Goal: Task Accomplishment & Management: Manage account settings

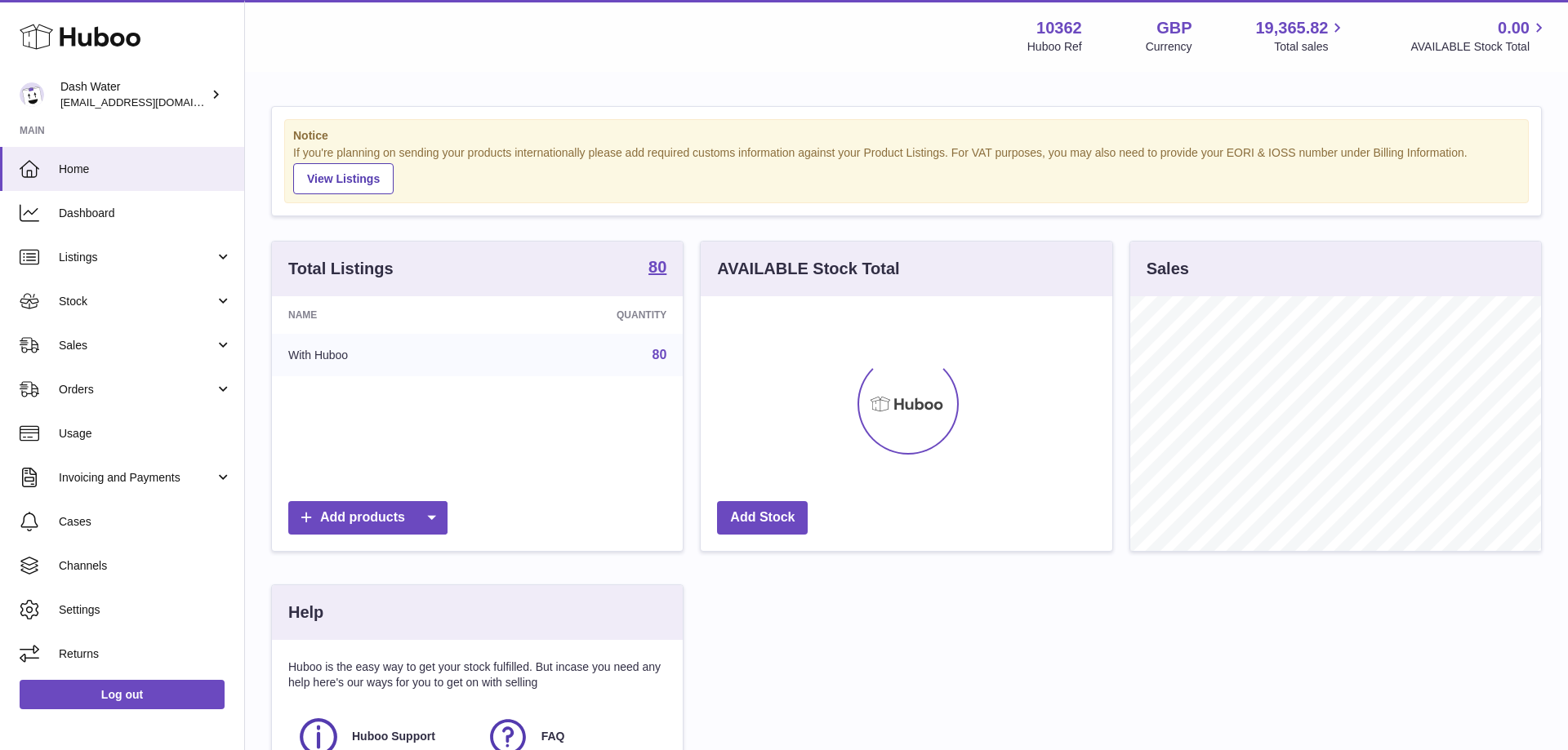
scroll to position [254, 411]
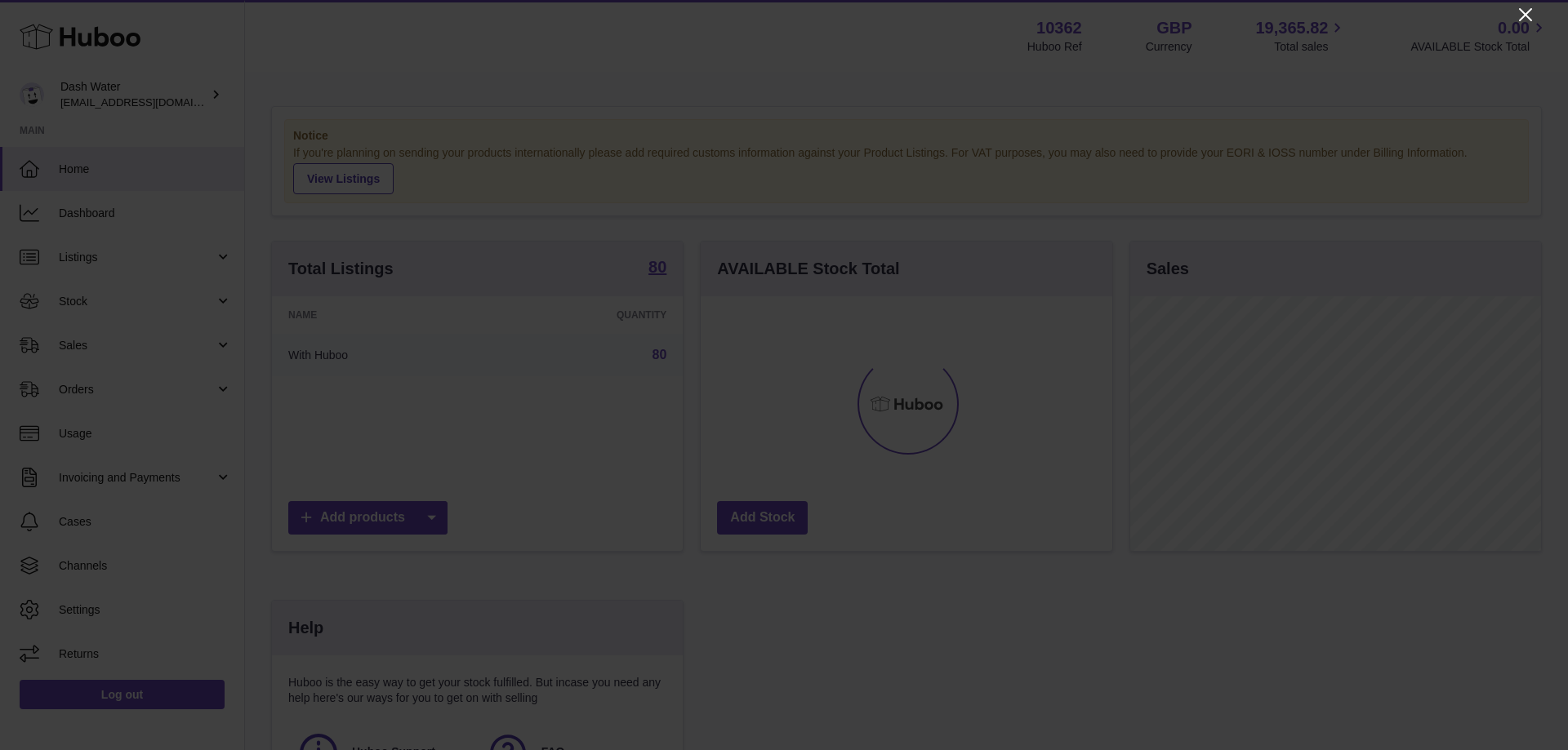
click at [1524, 12] on icon "Close" at bounding box center [1525, 15] width 20 height 20
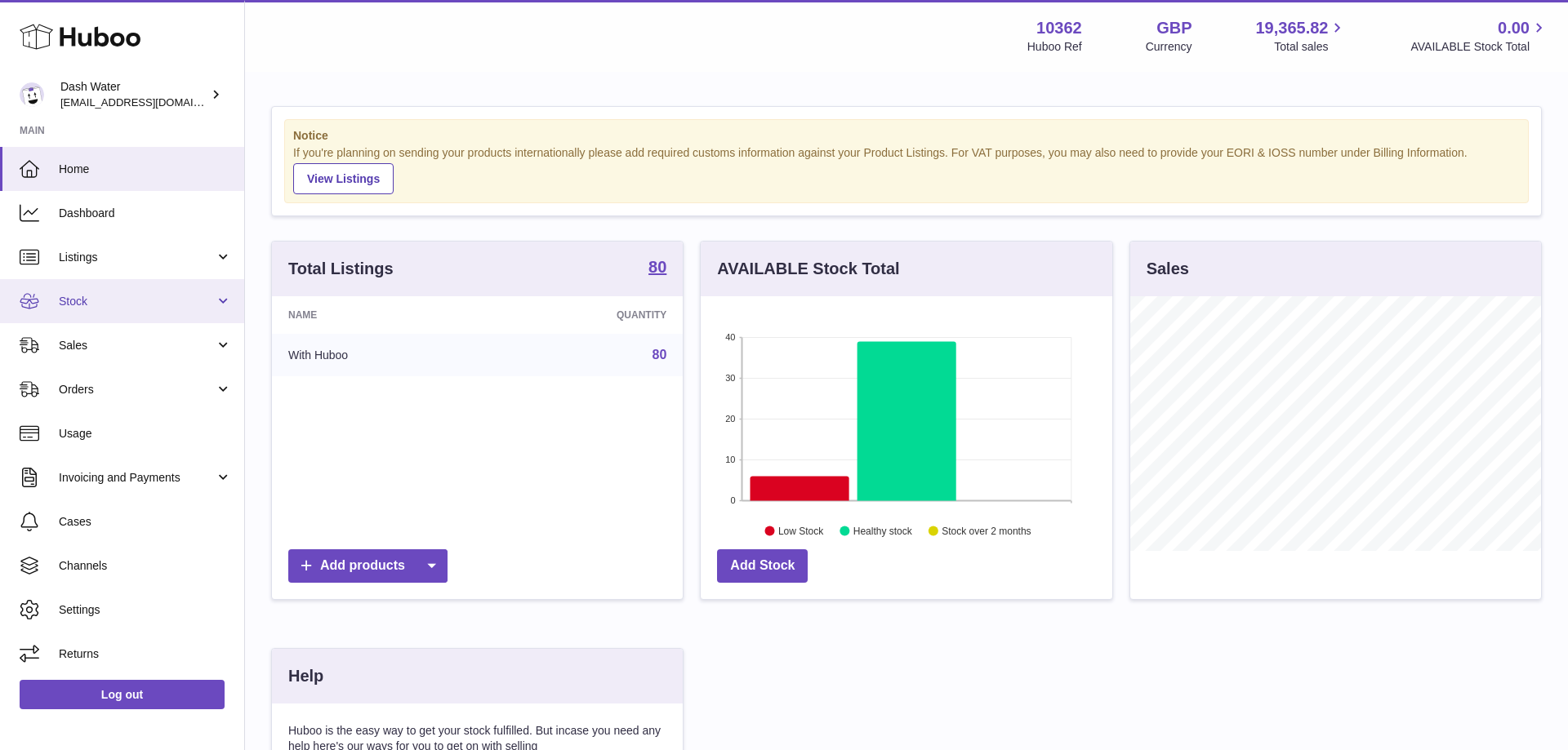
click at [98, 300] on span "Stock" at bounding box center [137, 302] width 156 height 16
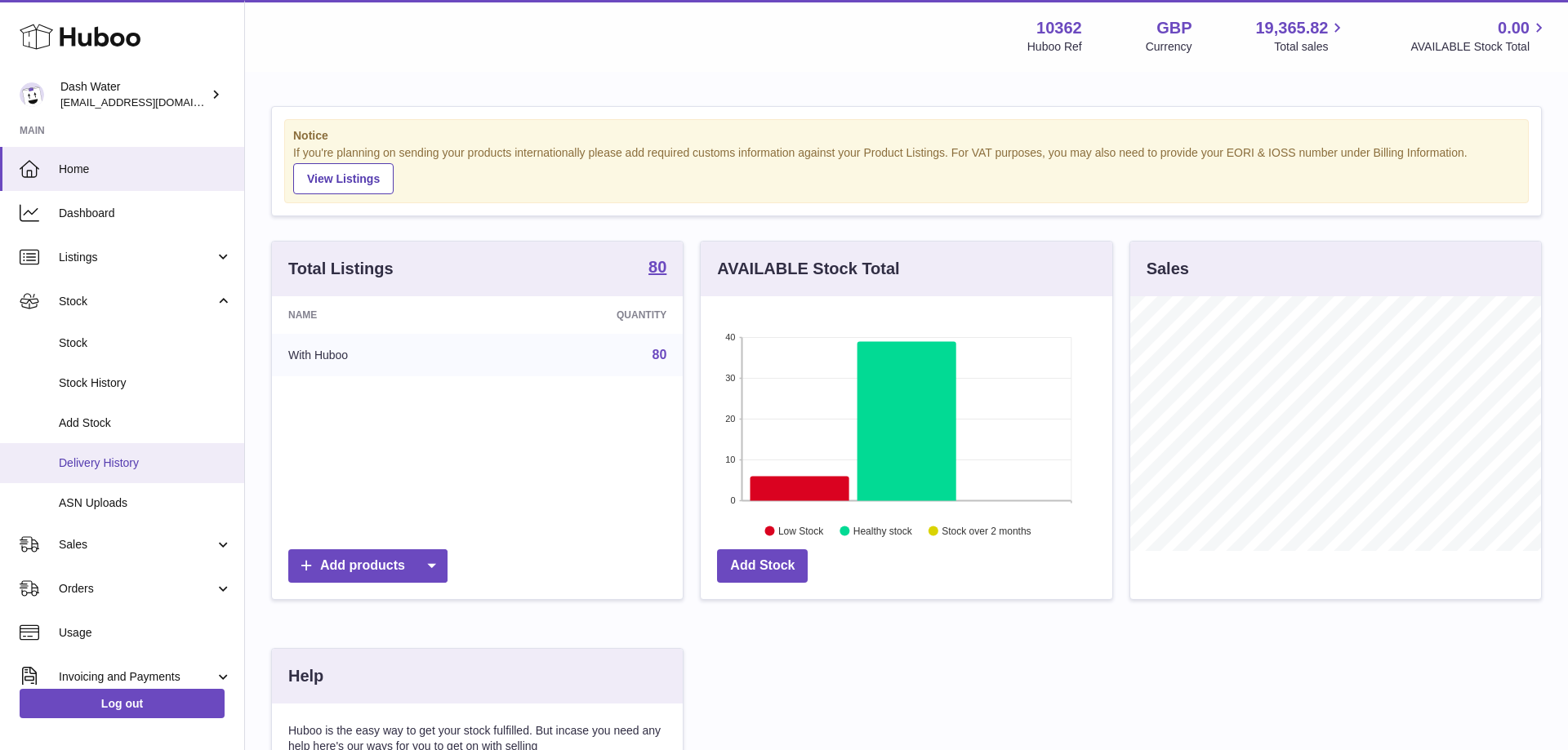
click at [129, 458] on span "Delivery History" at bounding box center [145, 463] width 173 height 16
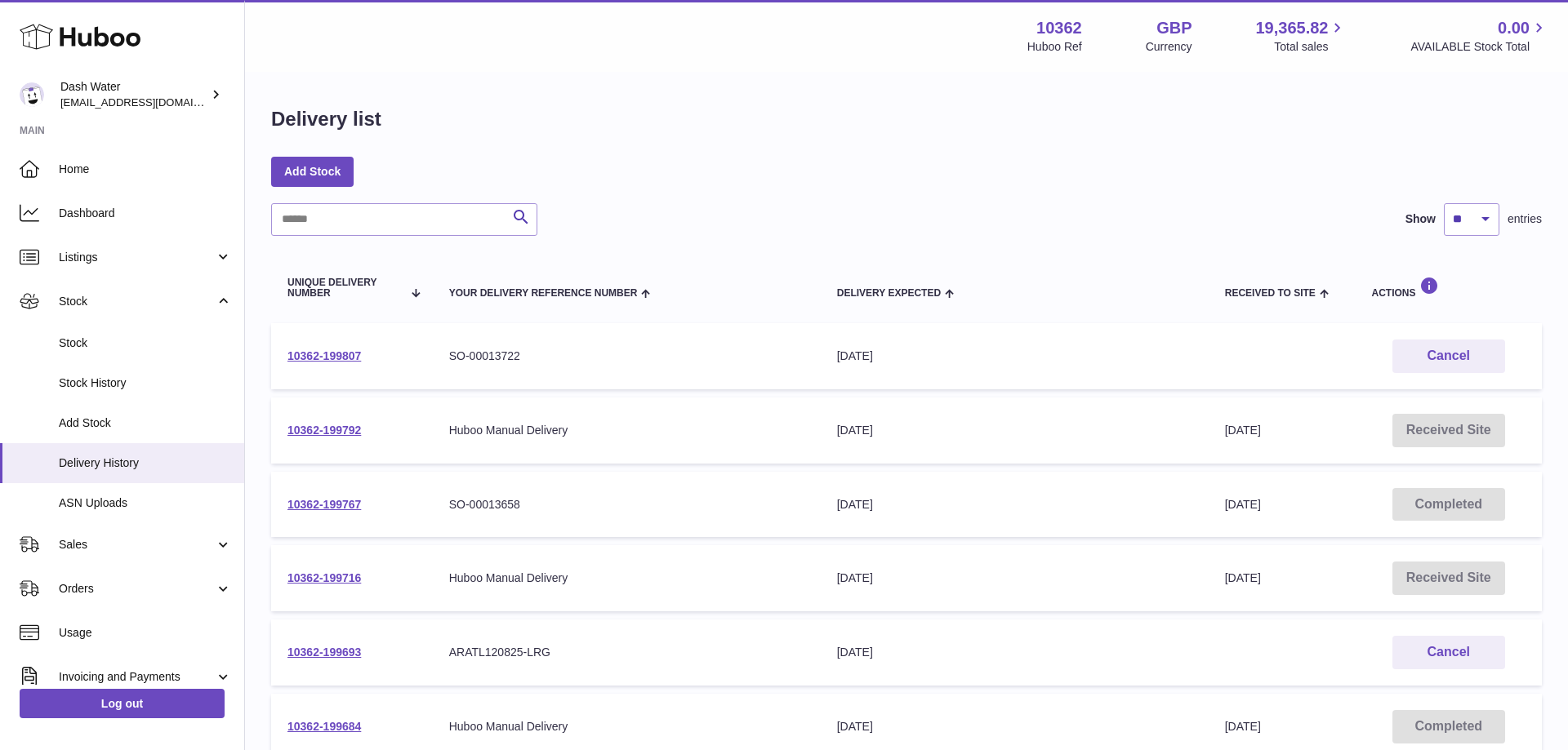
click at [860, 289] on span "Delivery Expected" at bounding box center [888, 293] width 104 height 11
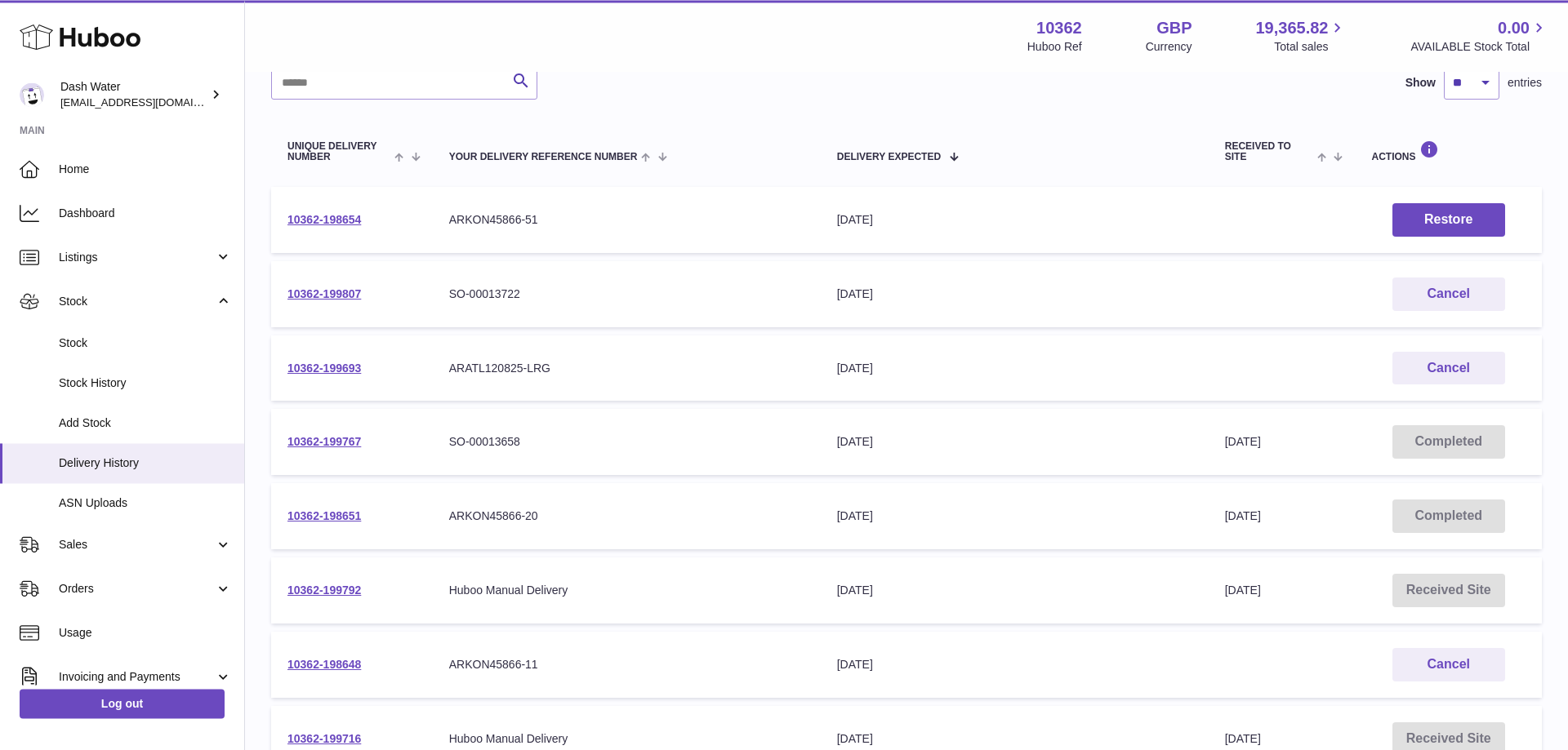
scroll to position [166, 0]
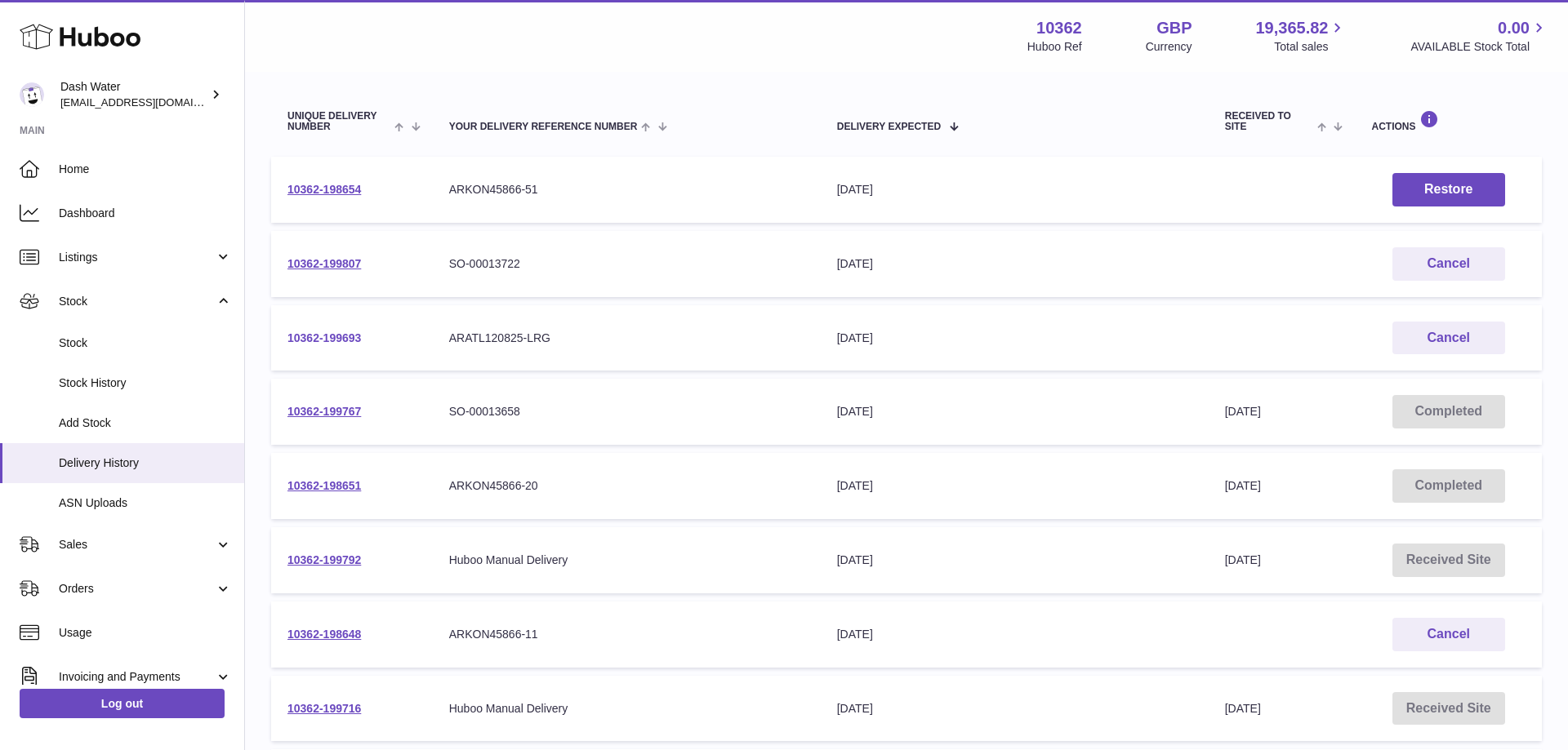
click at [343, 337] on link "10362-199693" at bounding box center [324, 337] width 73 height 13
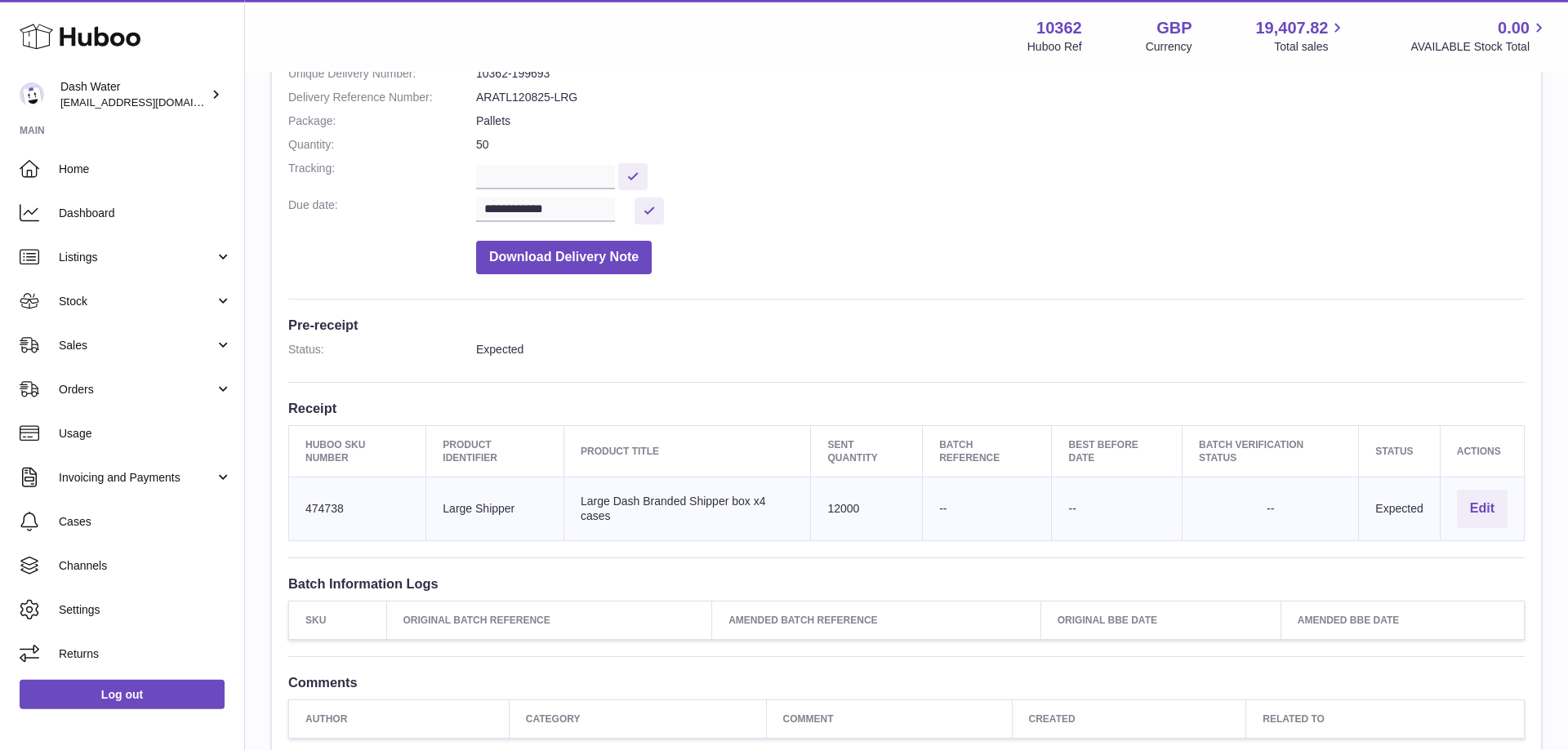
scroll to position [249, 0]
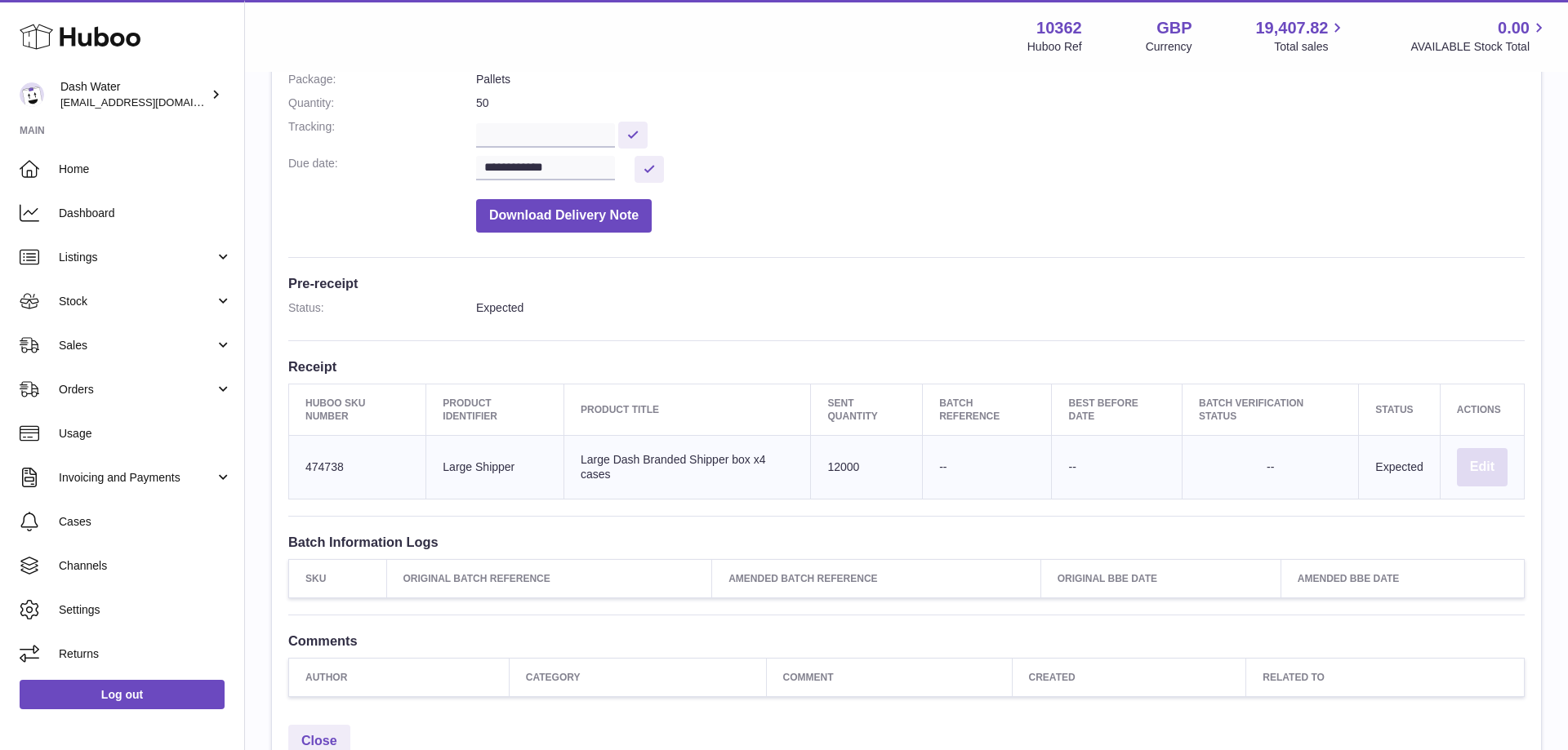
click at [1484, 463] on button "Edit" at bounding box center [1481, 467] width 50 height 39
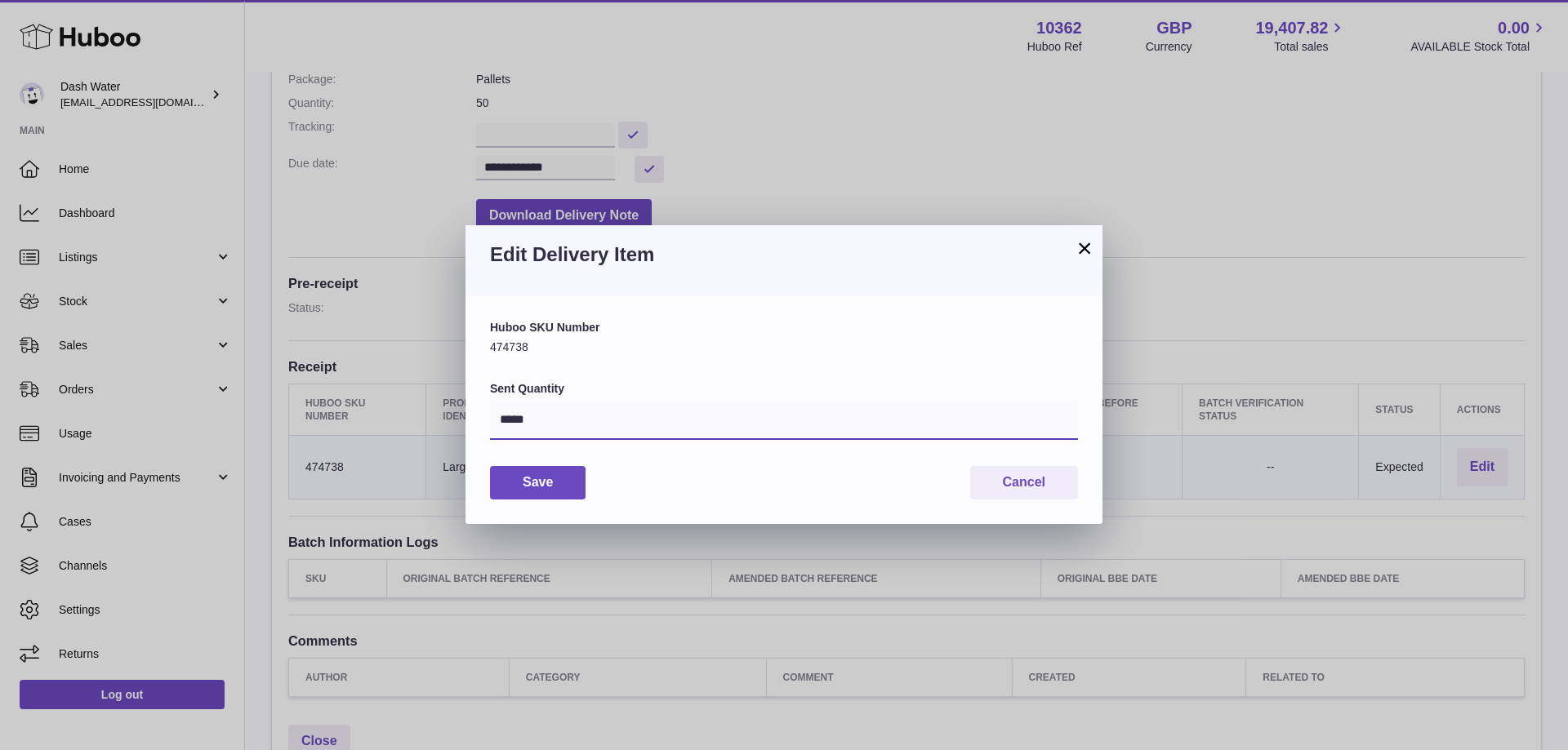
click at [580, 418] on input "*****" at bounding box center [784, 421] width 588 height 40
type input "*****"
click at [531, 478] on button "Save" at bounding box center [538, 483] width 96 height 34
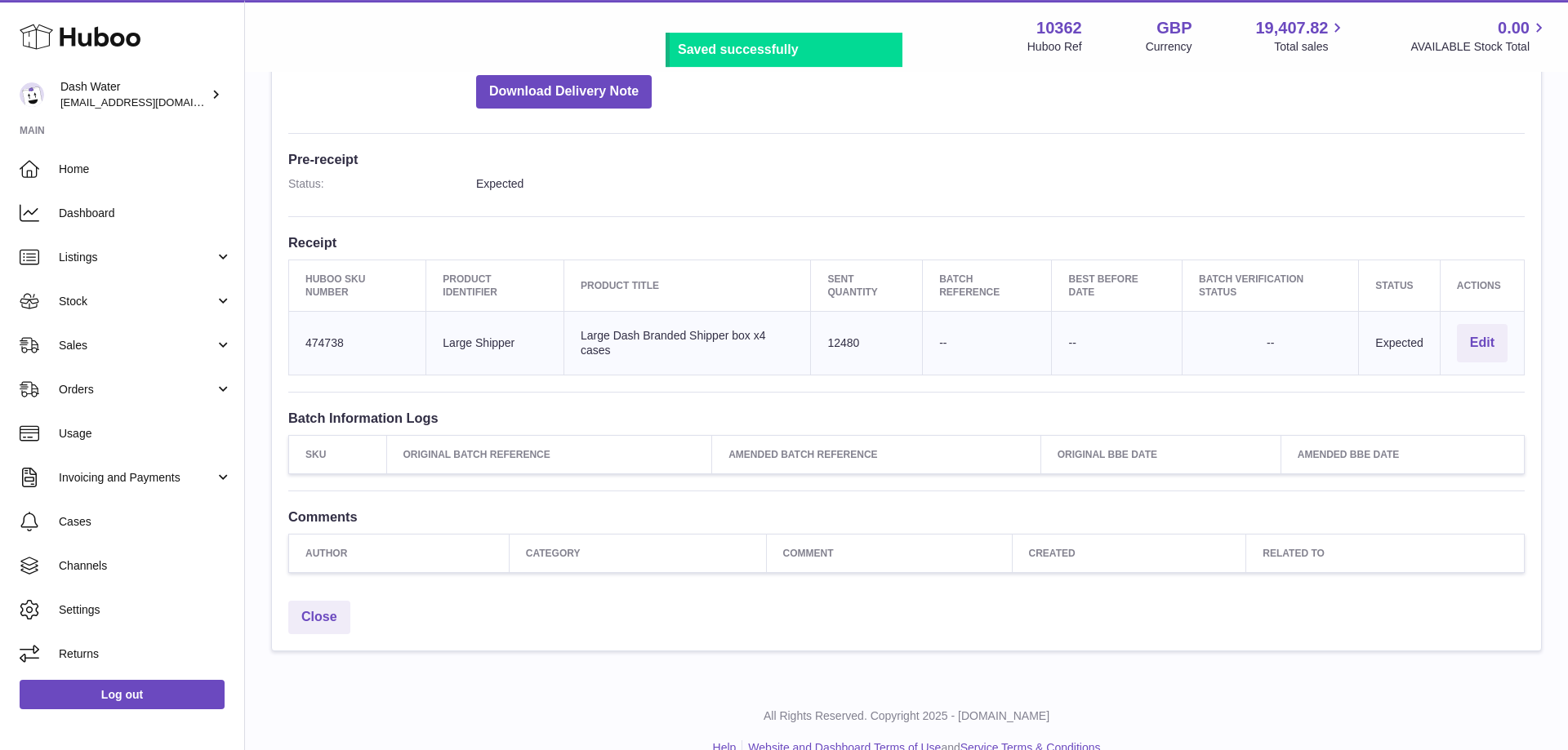
scroll to position [403, 0]
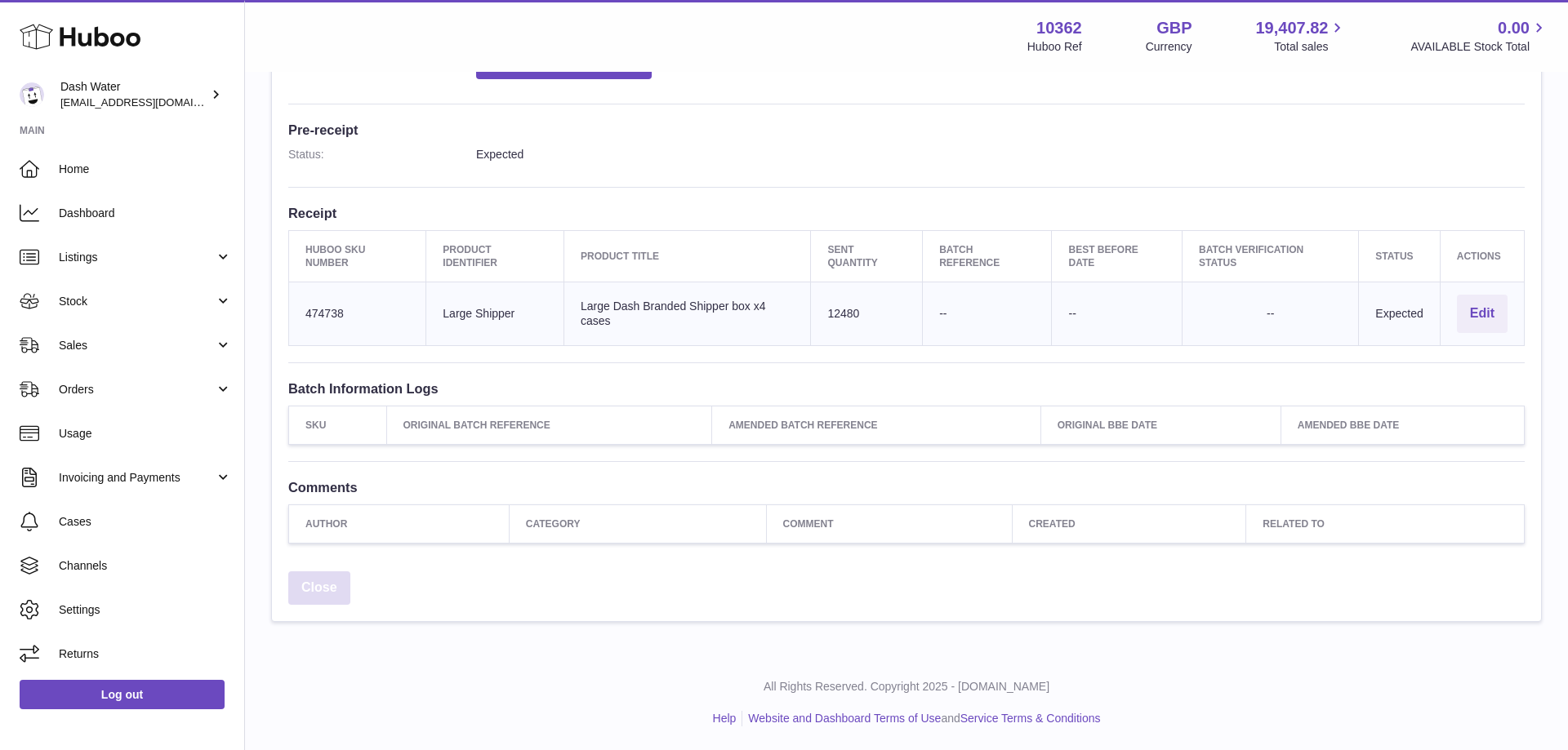
click at [335, 588] on link "Close" at bounding box center [319, 588] width 62 height 34
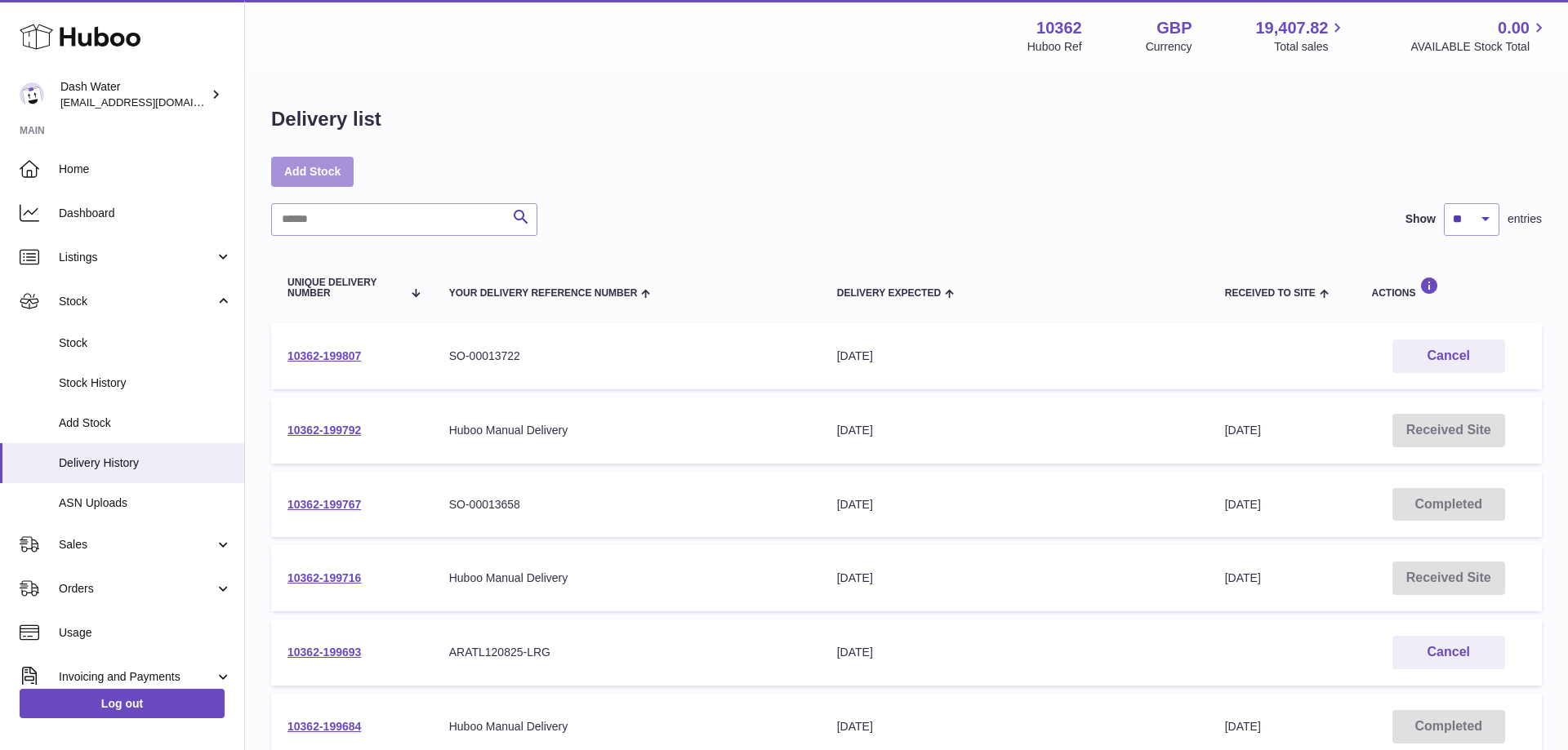
click at [305, 165] on link "Add Stock" at bounding box center [312, 171] width 82 height 30
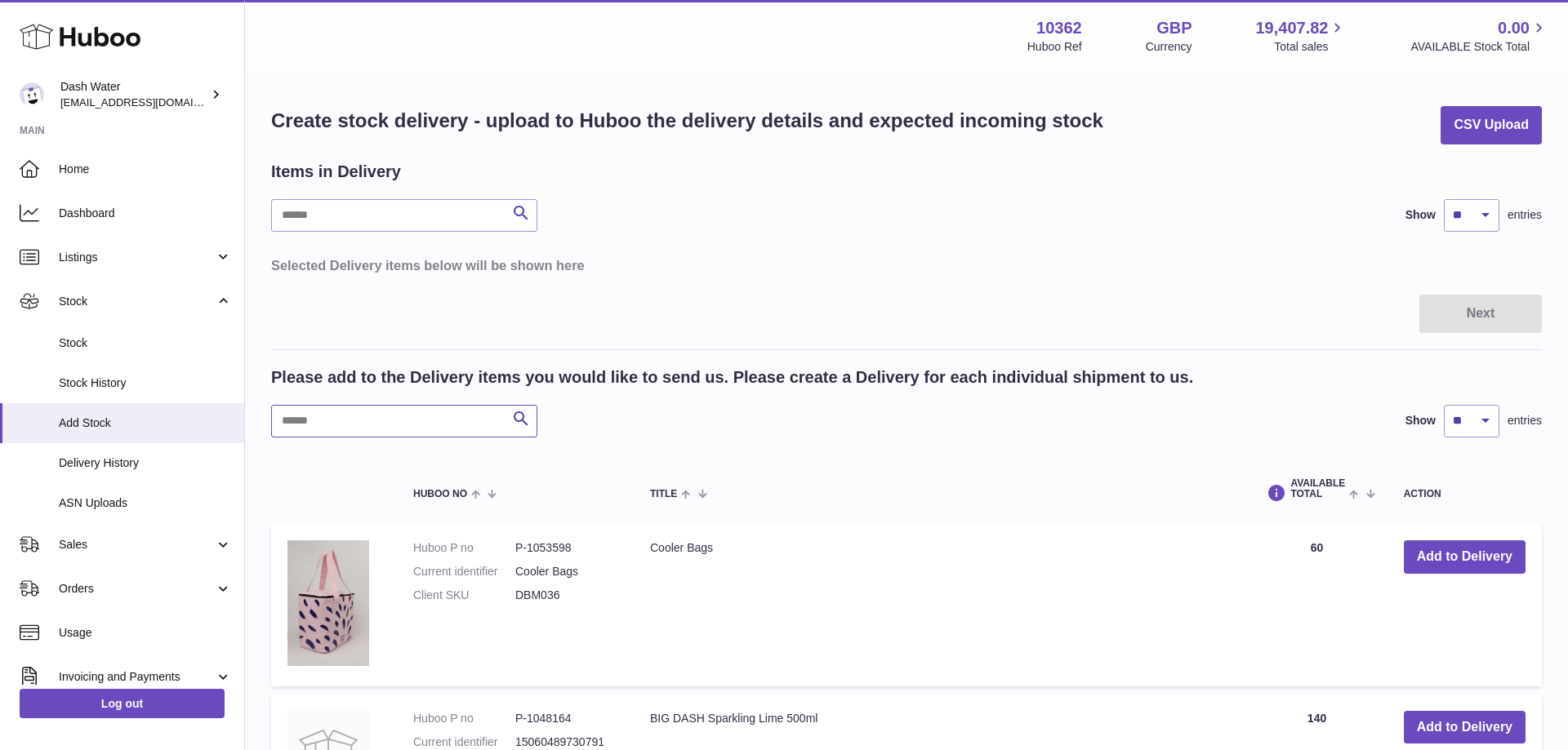
click at [391, 422] on input "text" at bounding box center [404, 421] width 266 height 33
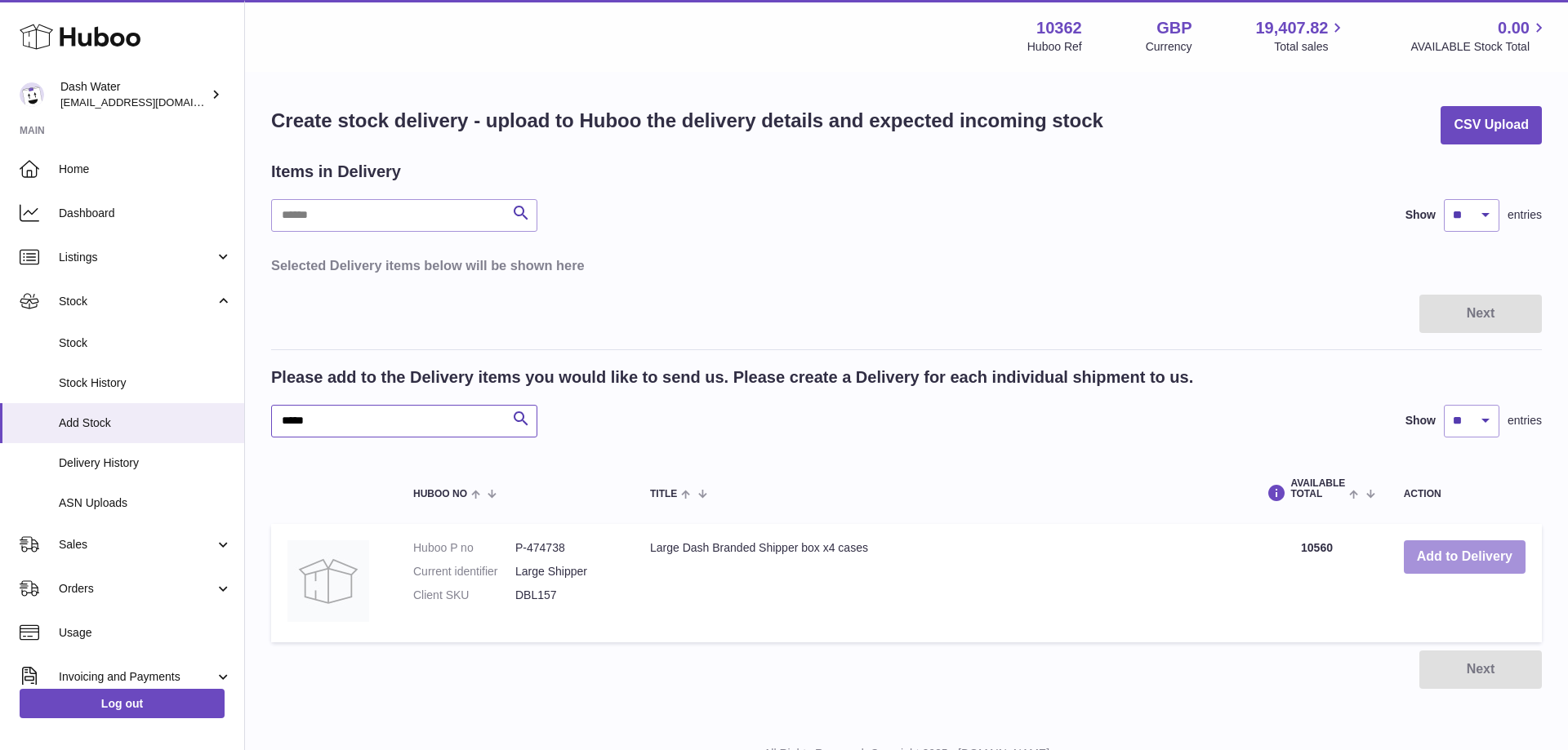
type input "*****"
click at [1442, 558] on button "Add to Delivery" at bounding box center [1464, 557] width 122 height 34
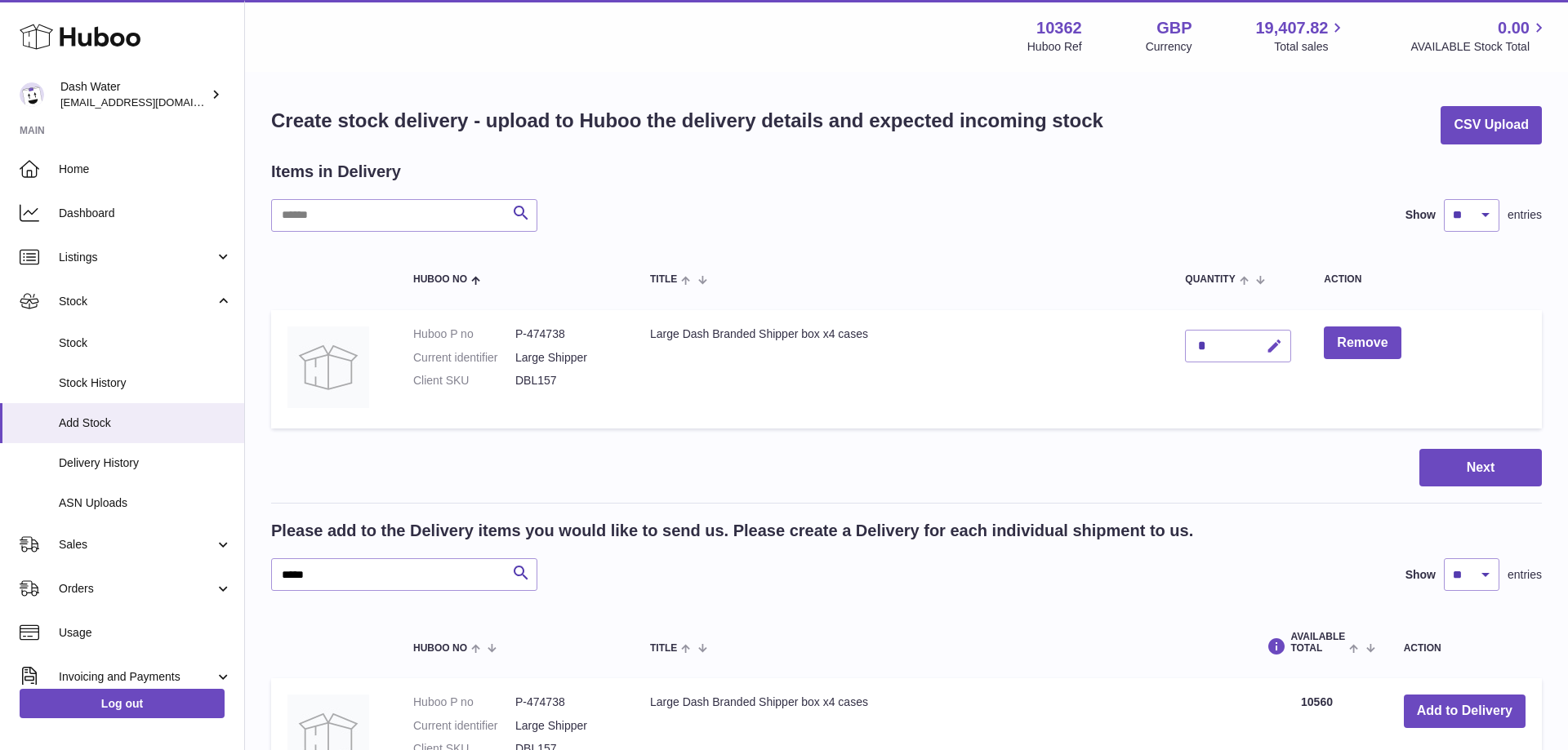
click at [1272, 342] on icon "button" at bounding box center [1273, 345] width 17 height 17
type input "****"
click at [1275, 341] on icon "submit" at bounding box center [1274, 345] width 15 height 15
click at [1490, 461] on button "Next" at bounding box center [1480, 468] width 123 height 39
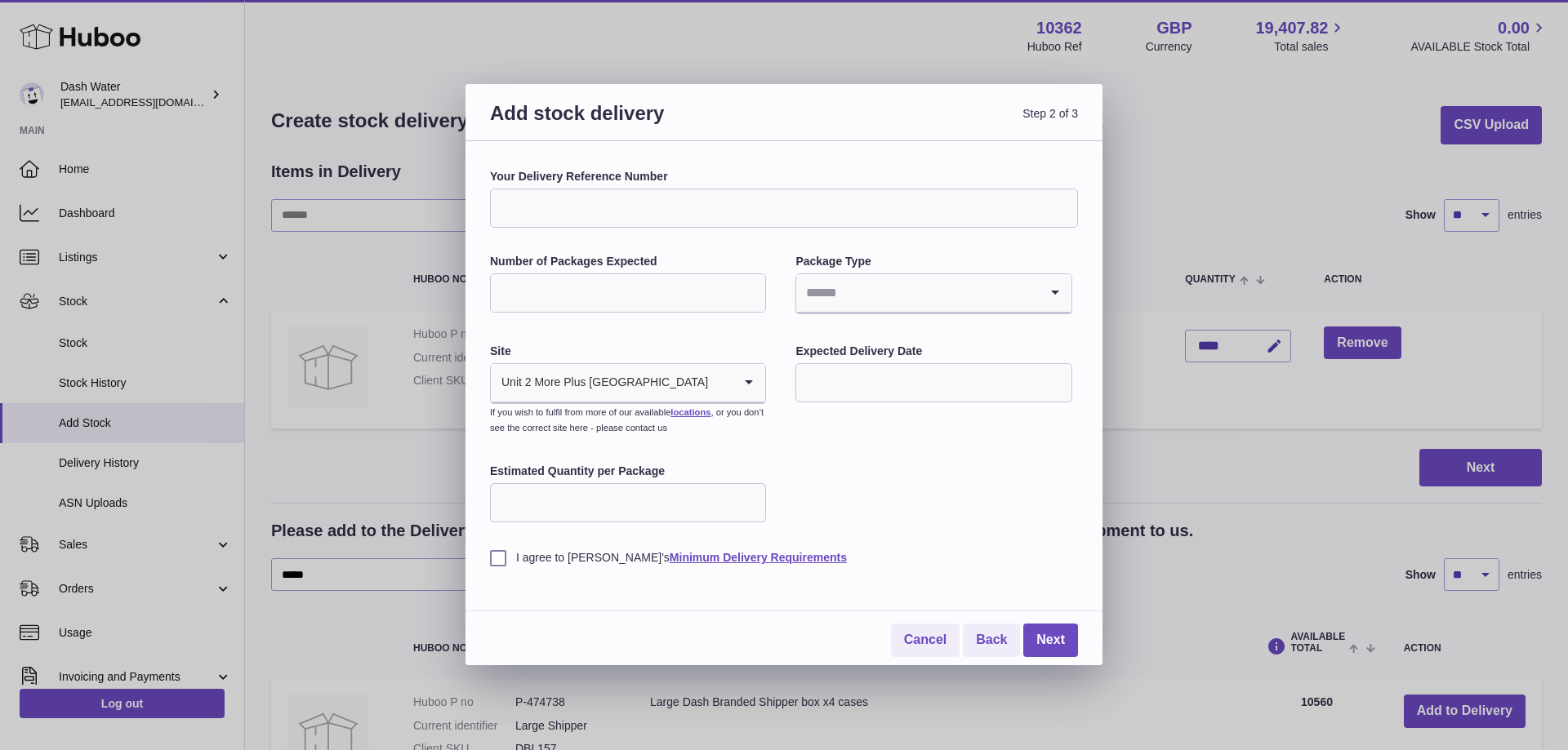
click at [605, 210] on input "Your Delivery Reference Number" at bounding box center [784, 209] width 588 height 40
paste input "**********"
type input "**********"
click at [569, 300] on input "Number of Packages Expected" at bounding box center [628, 293] width 276 height 40
type input "**"
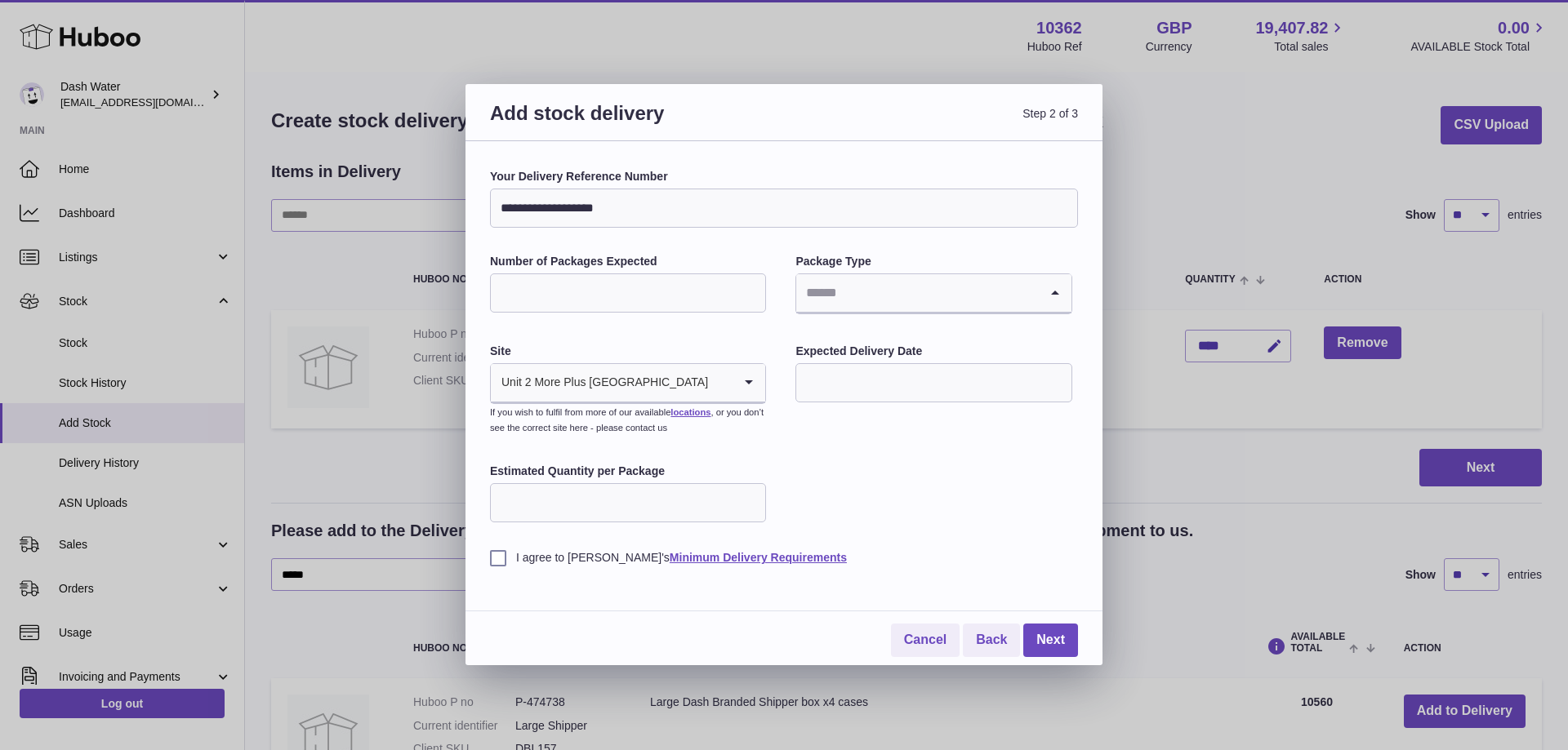
click at [882, 291] on input "Search for option" at bounding box center [917, 293] width 242 height 38
click at [835, 370] on li "Pallets" at bounding box center [932, 369] width 272 height 33
click at [709, 379] on input "Search for option" at bounding box center [721, 383] width 24 height 38
click at [638, 383] on input "Search for option" at bounding box center [612, 383] width 242 height 38
click at [884, 368] on input "text" at bounding box center [932, 383] width 276 height 40
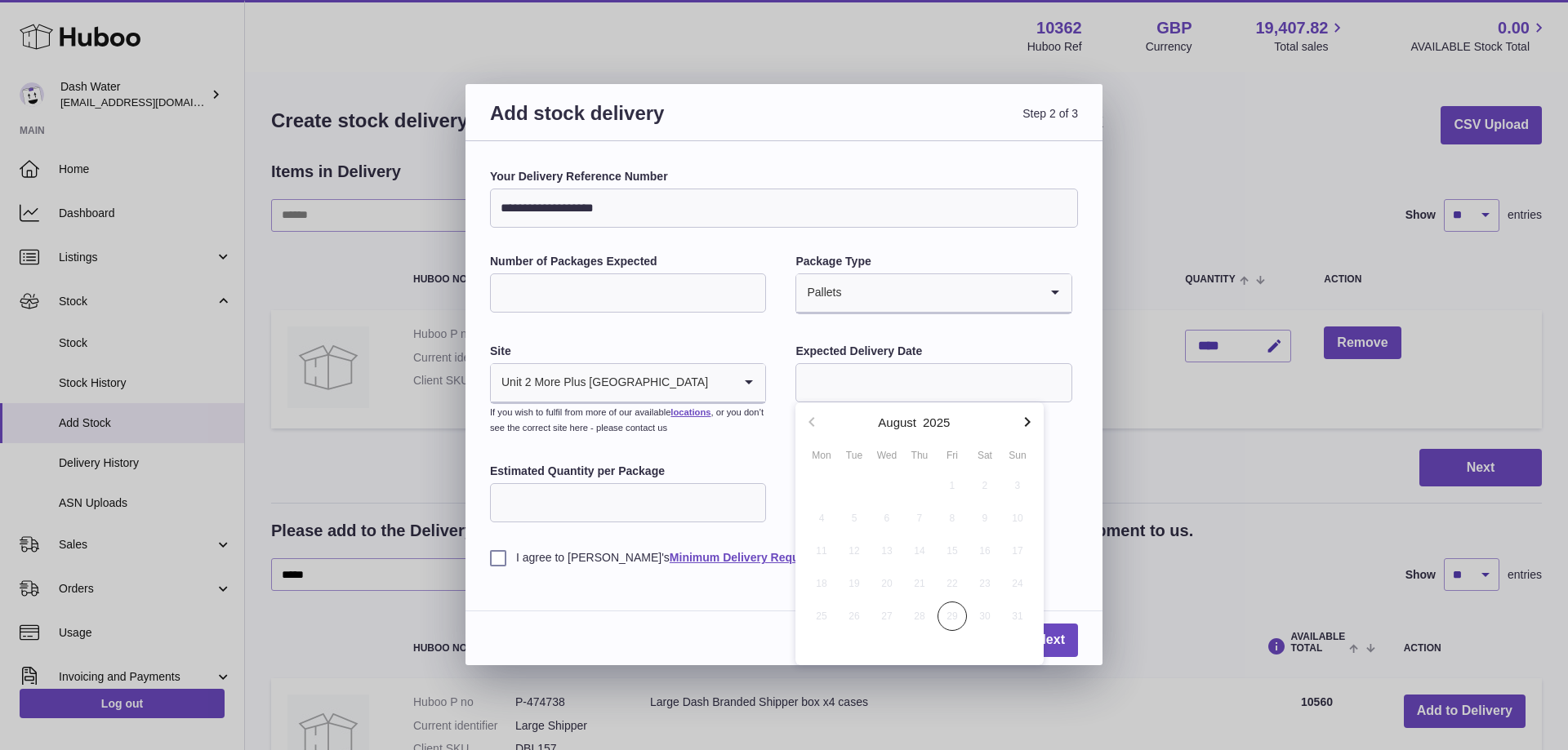
click at [1030, 418] on icon "button" at bounding box center [1028, 422] width 20 height 20
click at [853, 483] on span "2" at bounding box center [854, 486] width 30 height 30
type input "**********"
click at [601, 512] on input "Estimated Quantity per Package" at bounding box center [628, 503] width 276 height 40
type input "***"
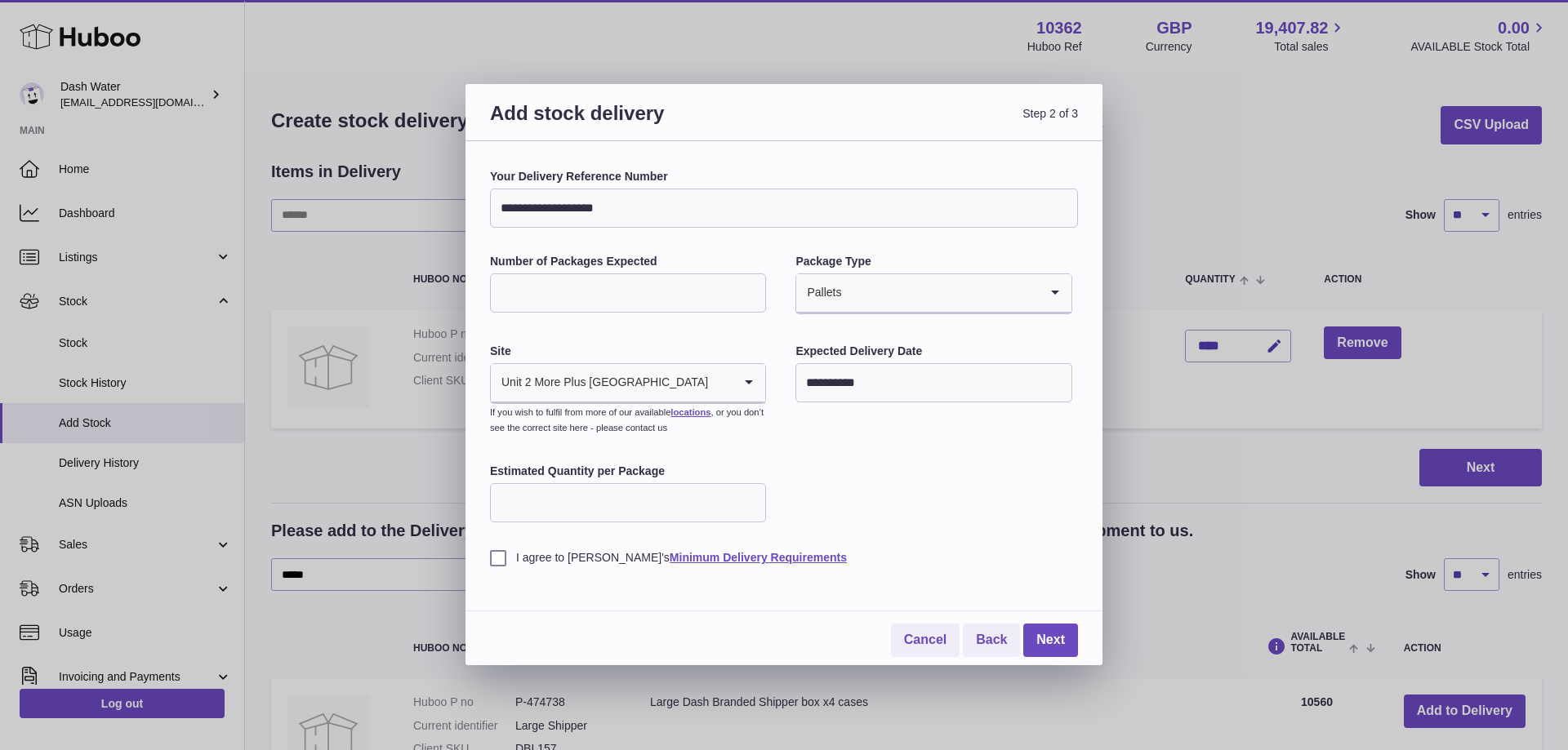
click at [495, 560] on label "I agree to Huboo's Minimum Delivery Requirements" at bounding box center [784, 558] width 588 height 16
click at [1055, 630] on link "Next" at bounding box center [1049, 640] width 54 height 34
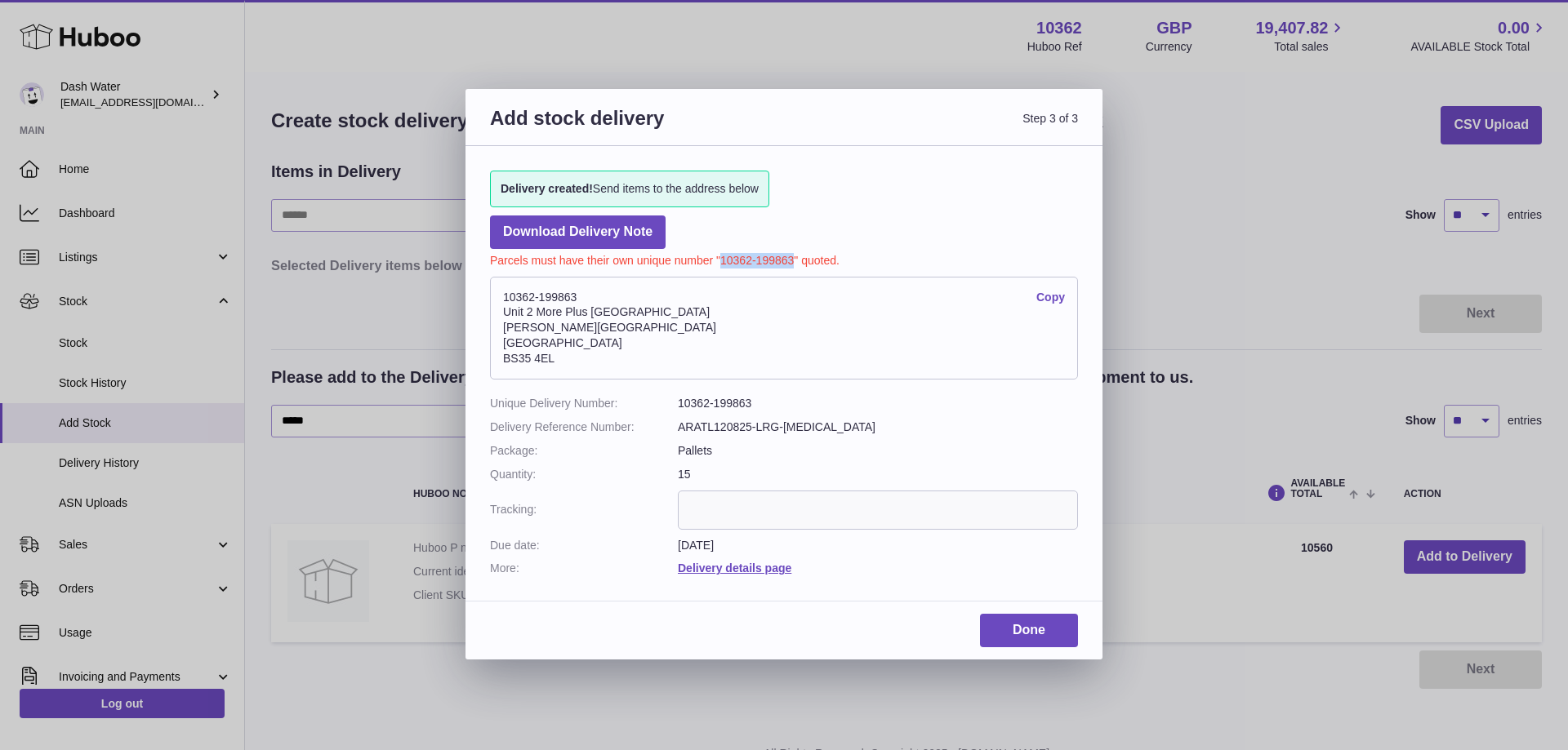
drag, startPoint x: 792, startPoint y: 257, endPoint x: 721, endPoint y: 263, distance: 71.3
click at [722, 263] on p "Parcels must have their own unique number "10362-199863" quoted." at bounding box center [784, 259] width 588 height 20
copy p "10362-199863"
click at [1031, 626] on link "Done" at bounding box center [1029, 630] width 98 height 34
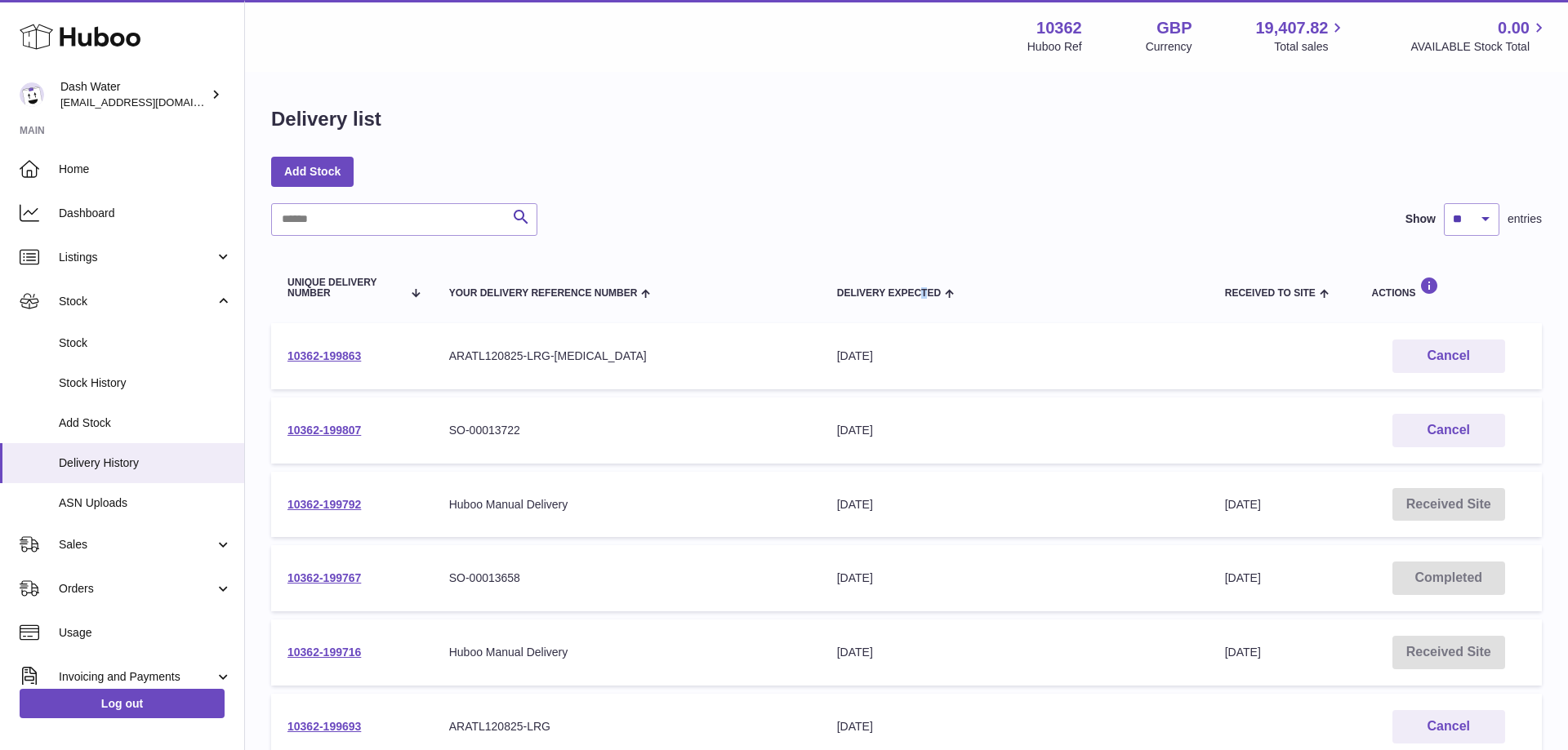
drag, startPoint x: 925, startPoint y: 293, endPoint x: 921, endPoint y: 286, distance: 8.1
click at [921, 287] on div "Delivery Expected" at bounding box center [1014, 292] width 355 height 13
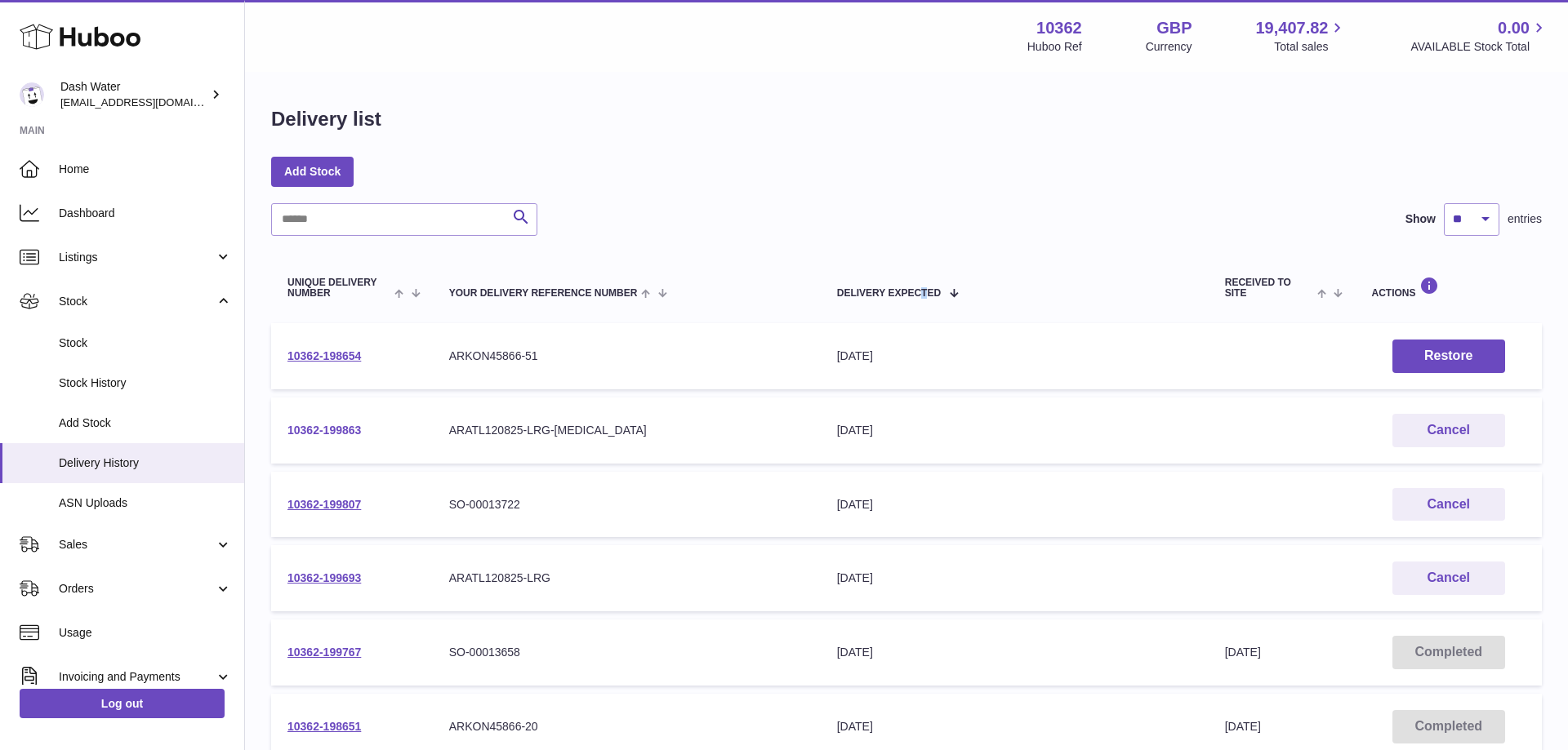
click at [325, 423] on link "10362-199863" at bounding box center [324, 429] width 73 height 13
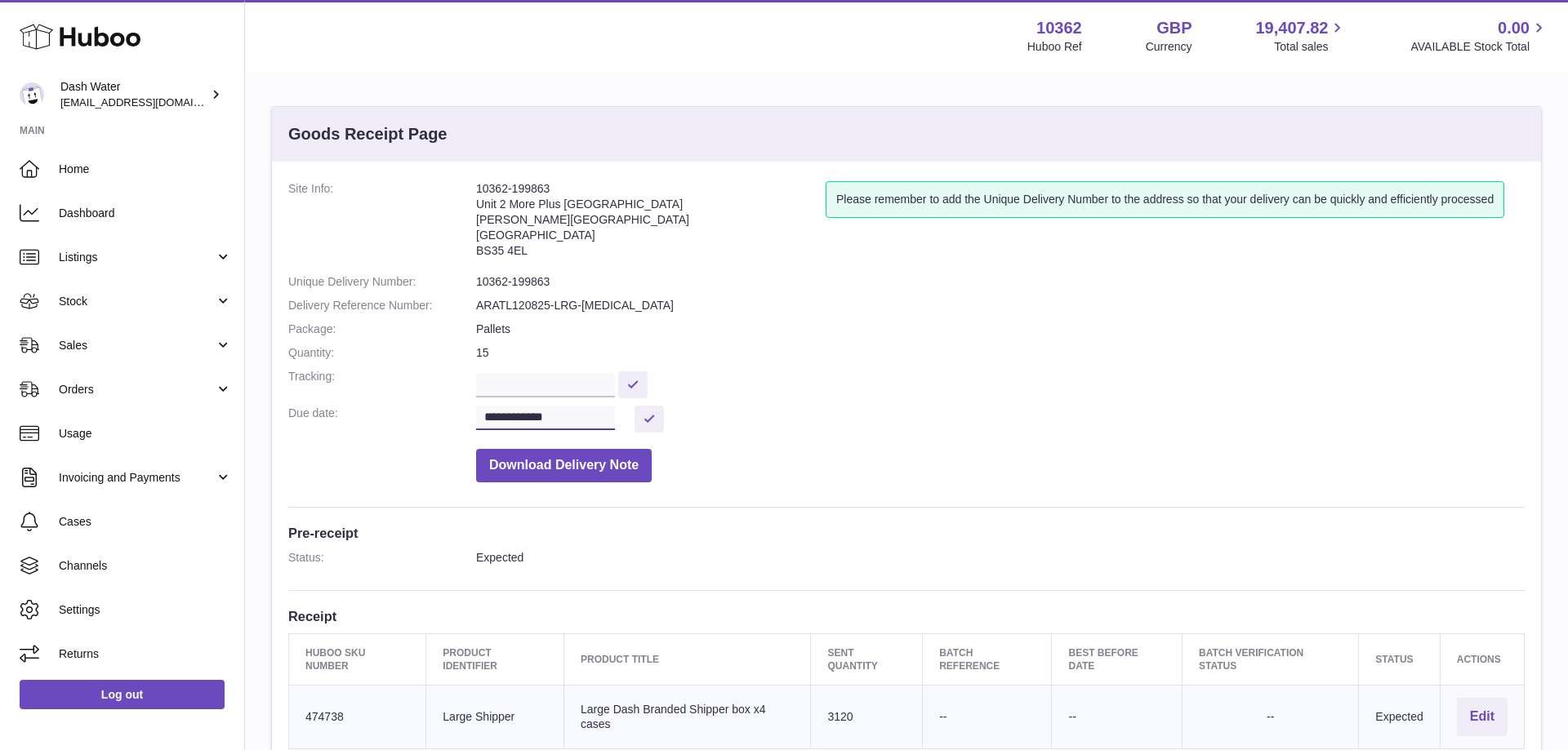
click at [582, 417] on input "**********" at bounding box center [545, 418] width 139 height 25
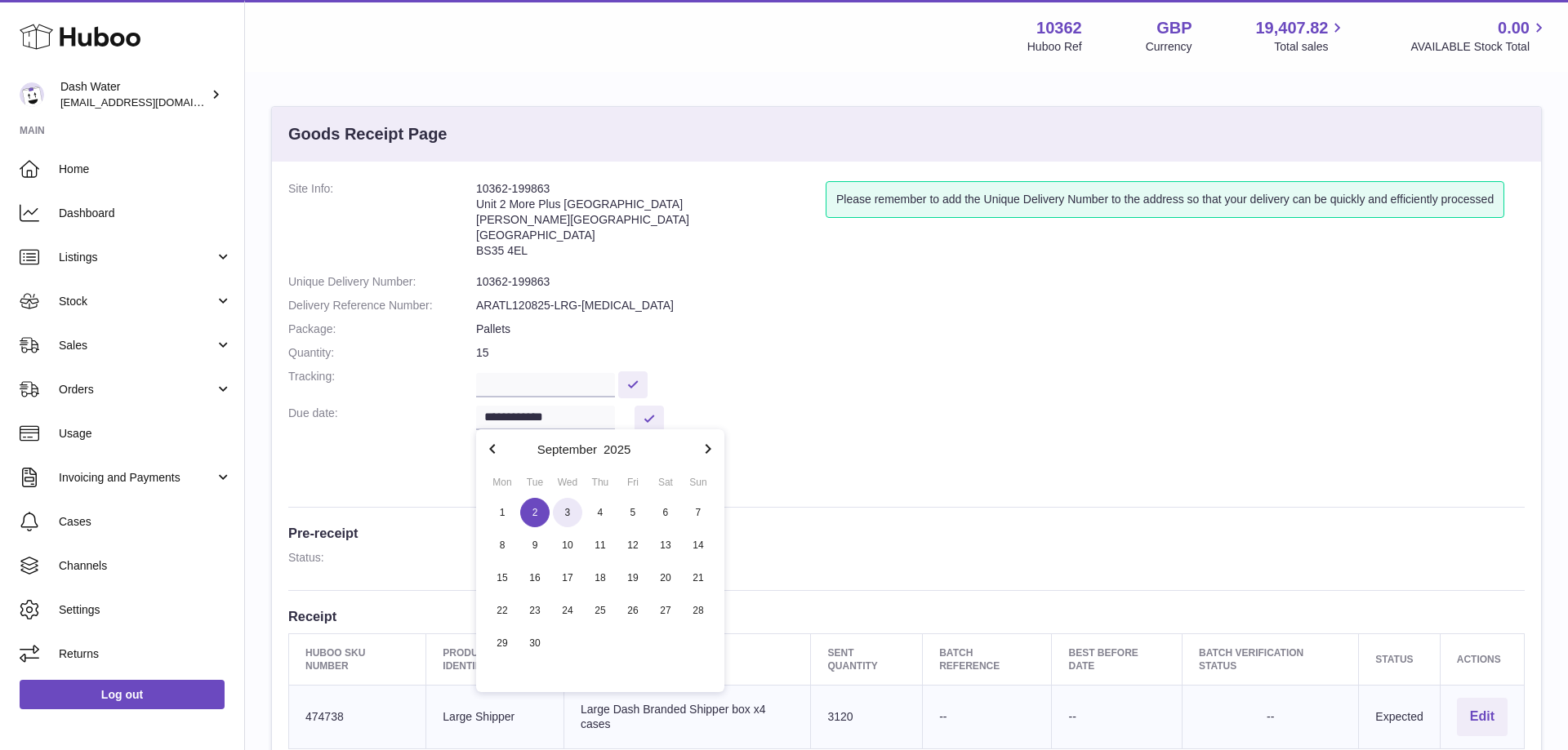
click at [566, 508] on span "3" at bounding box center [567, 513] width 30 height 30
type input "**********"
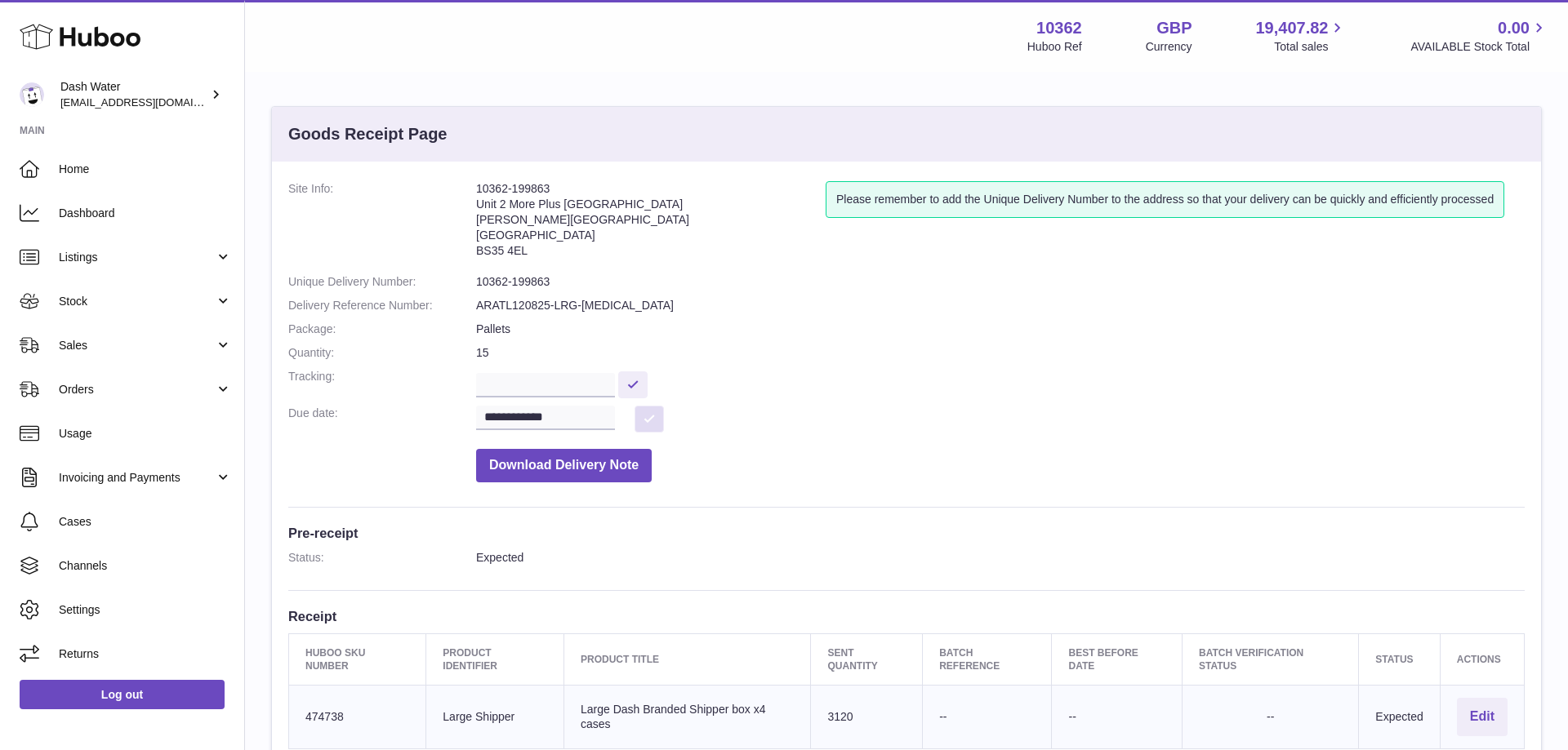
click at [654, 422] on button at bounding box center [649, 419] width 30 height 27
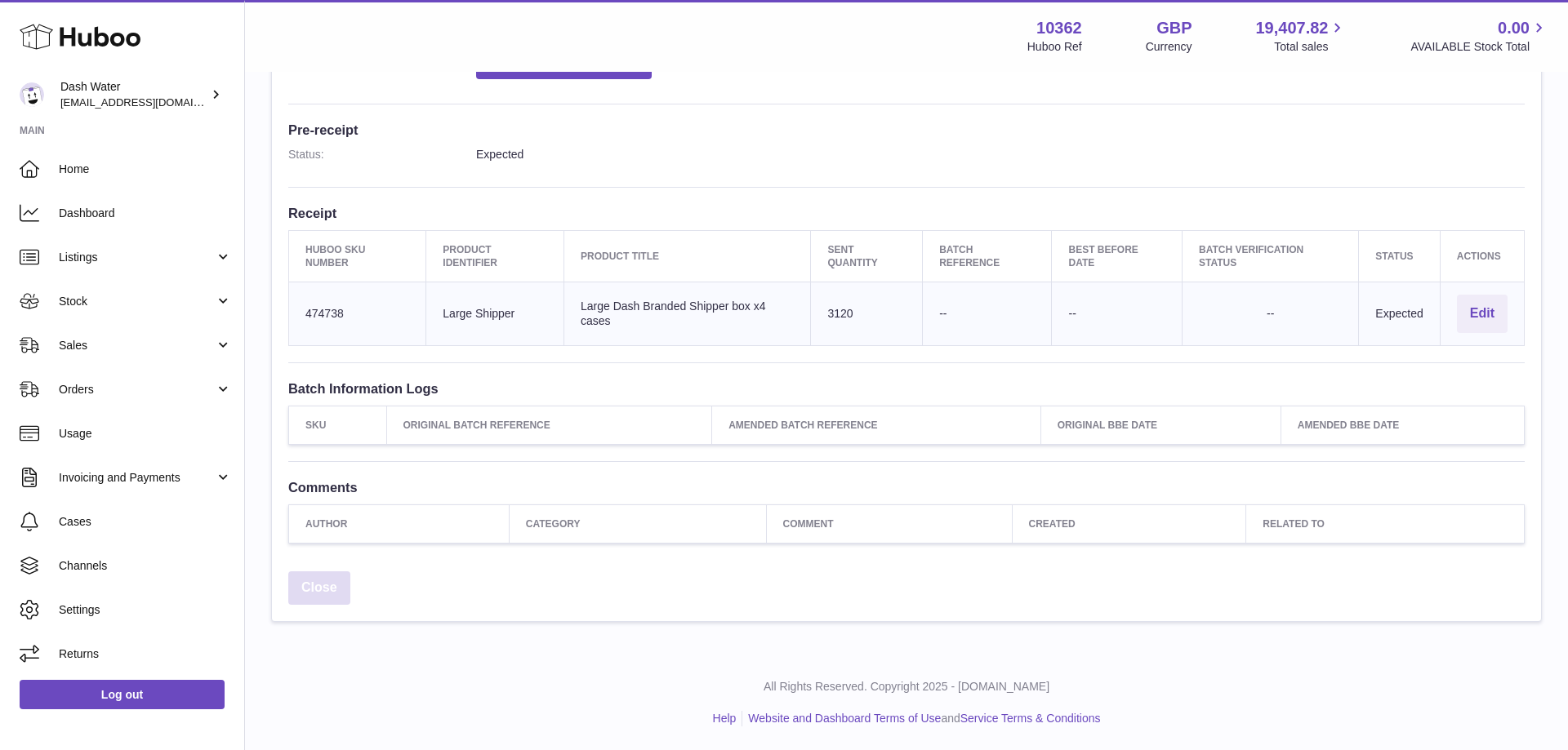
click at [325, 590] on link "Close" at bounding box center [319, 588] width 62 height 34
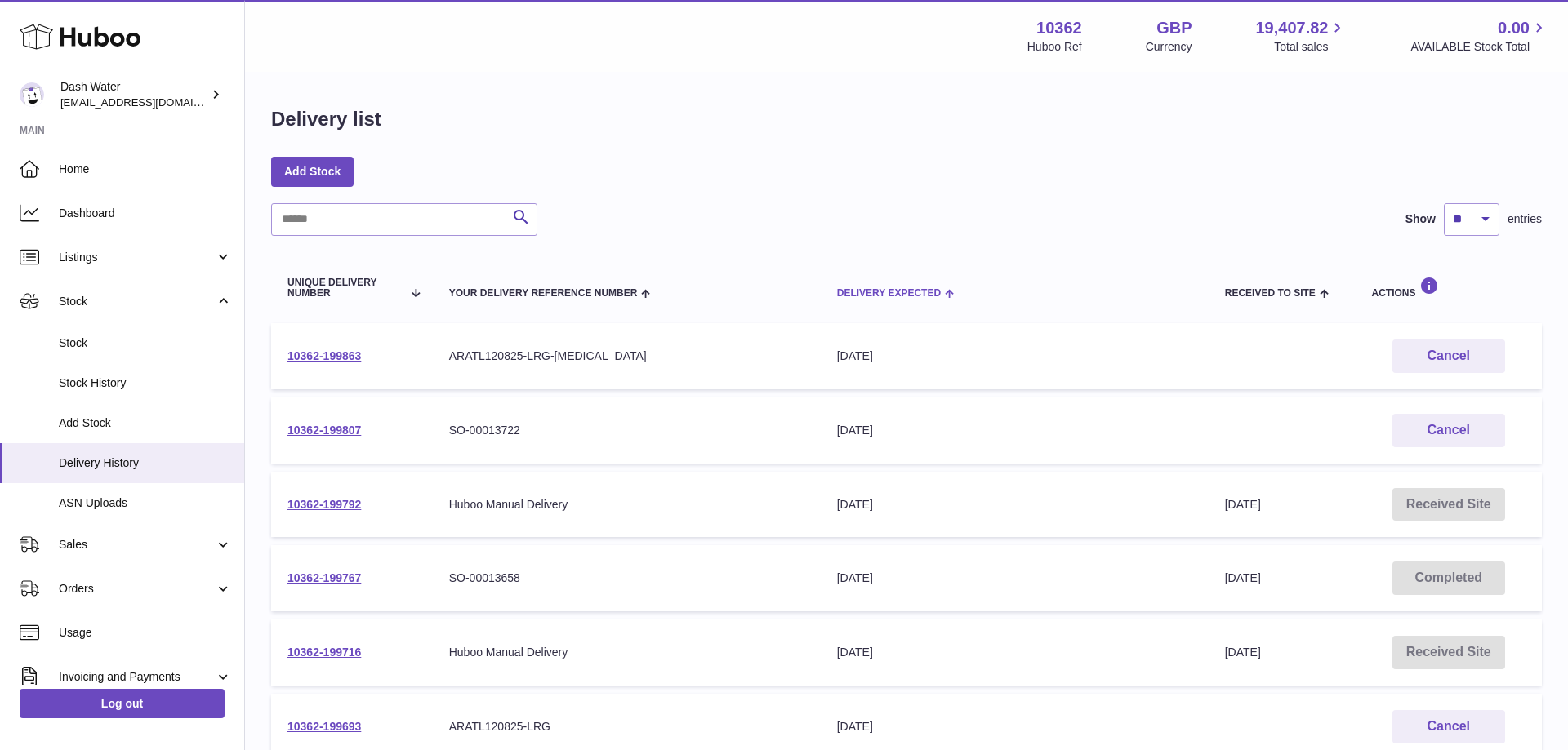
click at [903, 291] on span "Delivery Expected" at bounding box center [888, 293] width 104 height 11
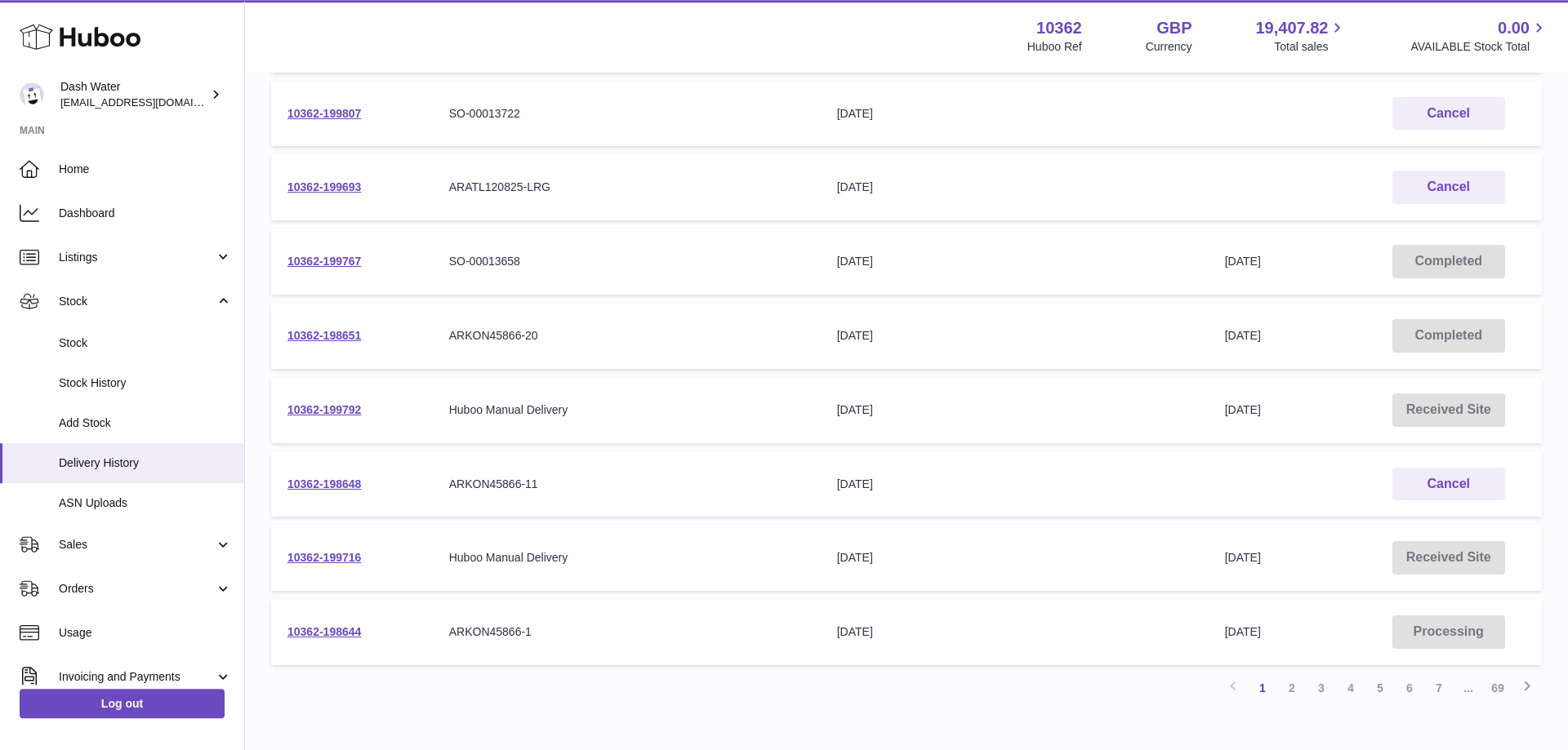
scroll to position [417, 0]
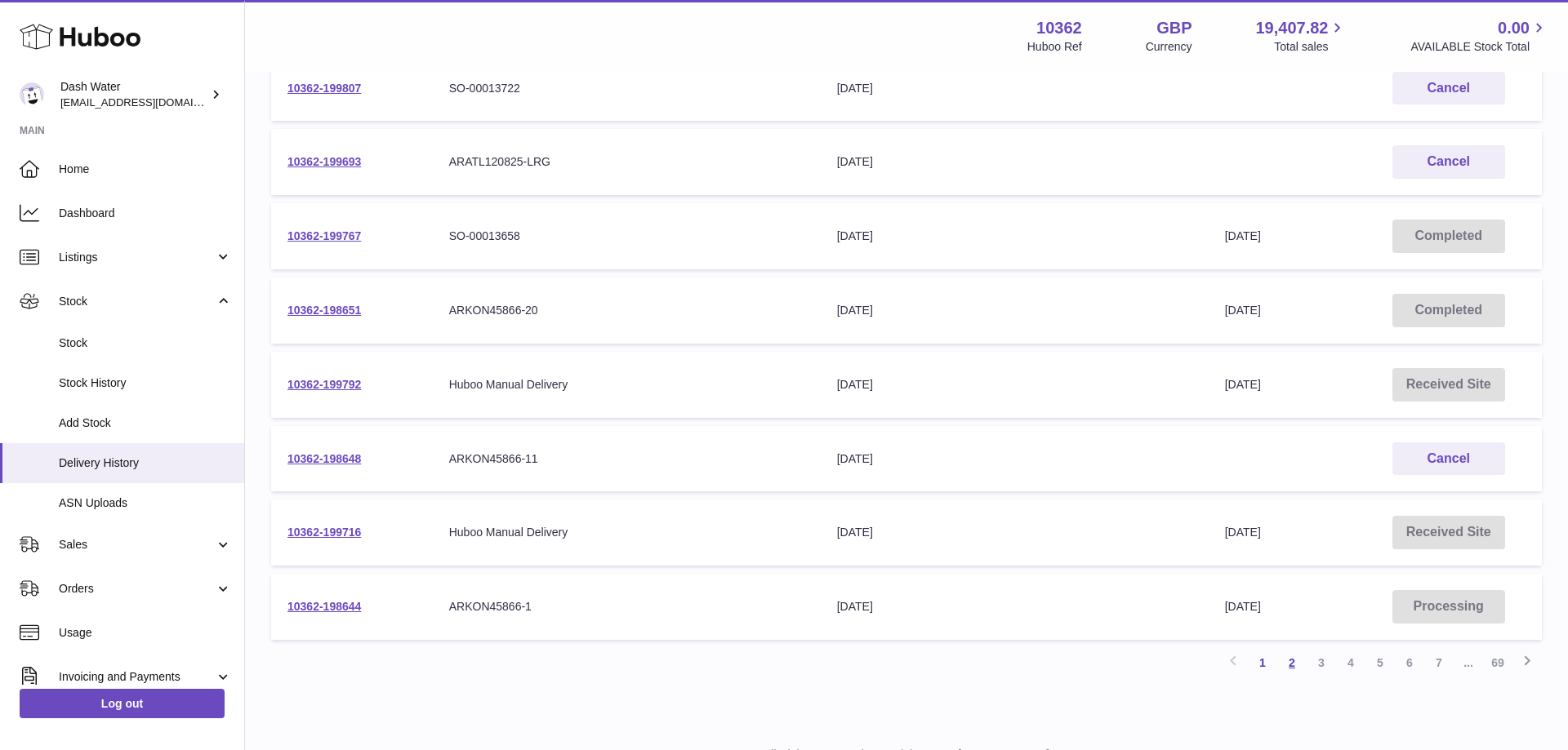
click at [1297, 658] on link "2" at bounding box center [1292, 663] width 30 height 30
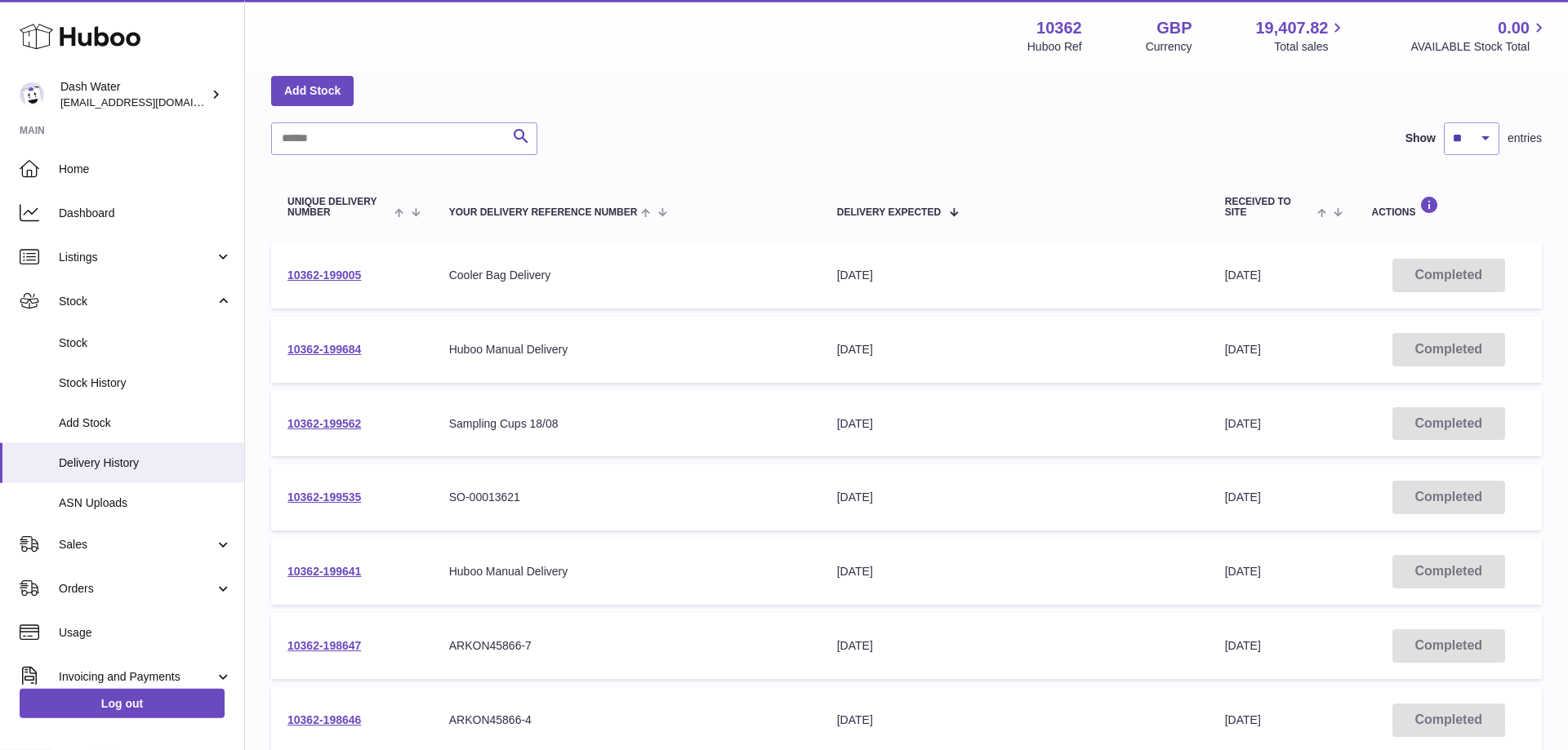
scroll to position [485, 0]
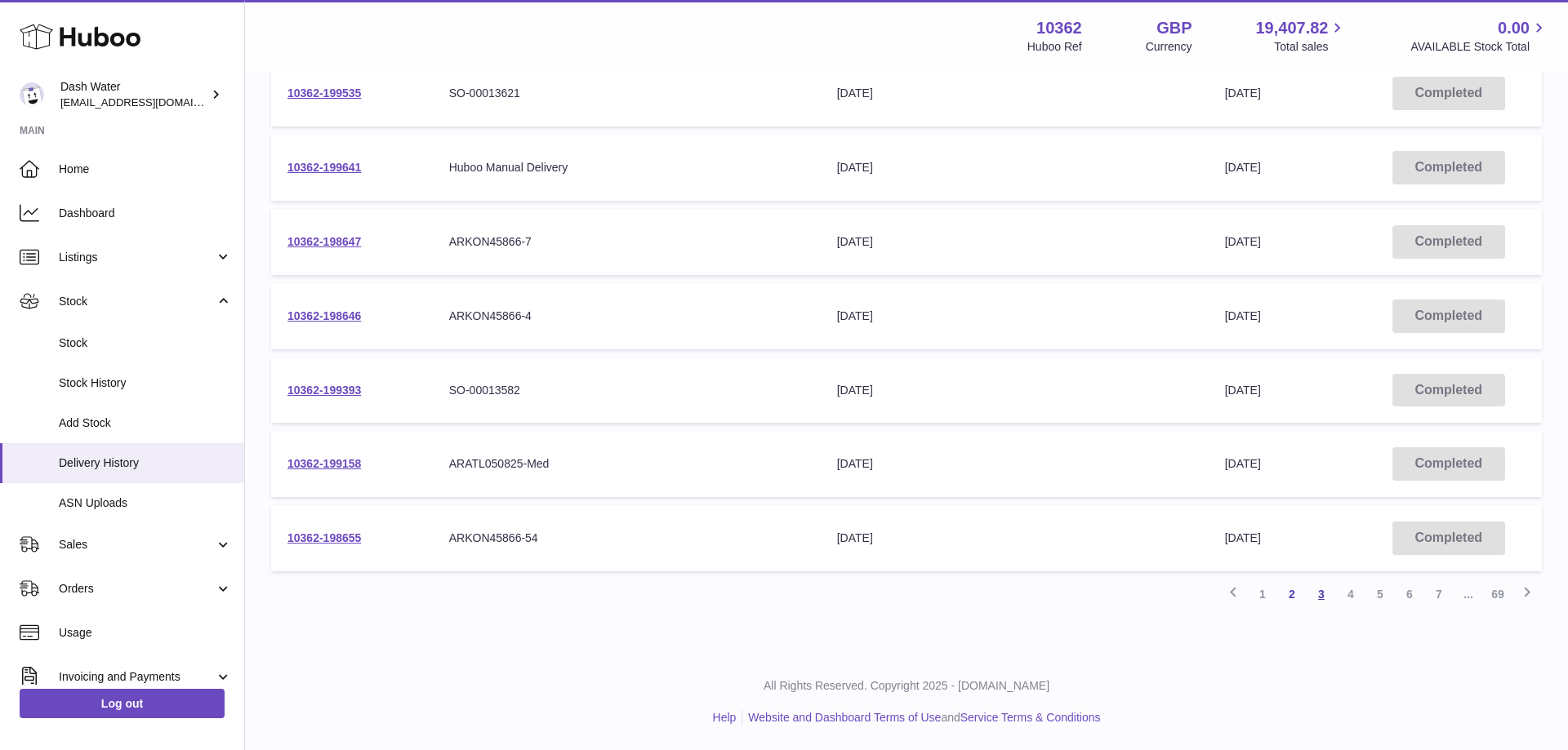
click at [1322, 591] on link "3" at bounding box center [1322, 595] width 30 height 30
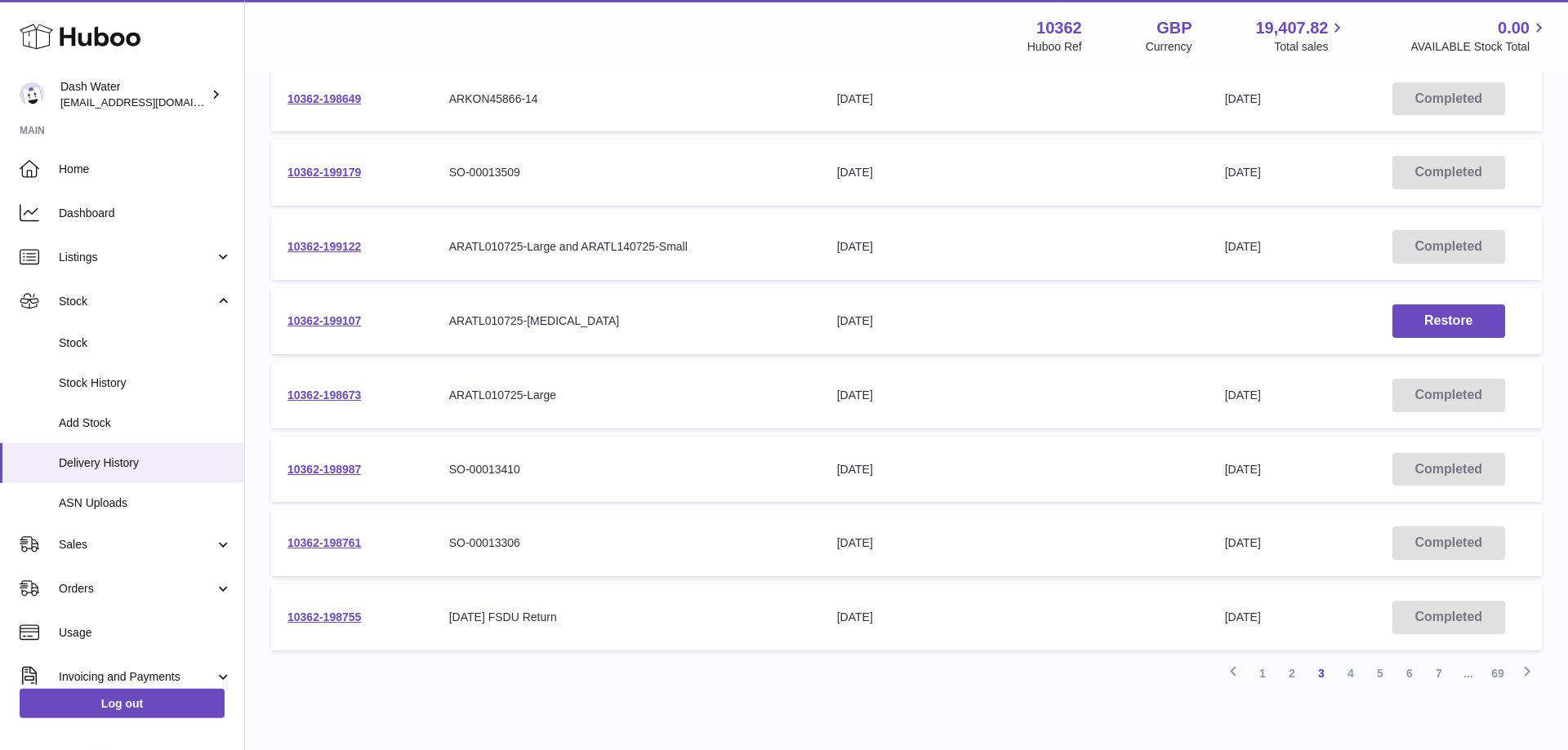
scroll to position [407, 0]
click at [1260, 675] on link "1" at bounding box center [1262, 673] width 30 height 30
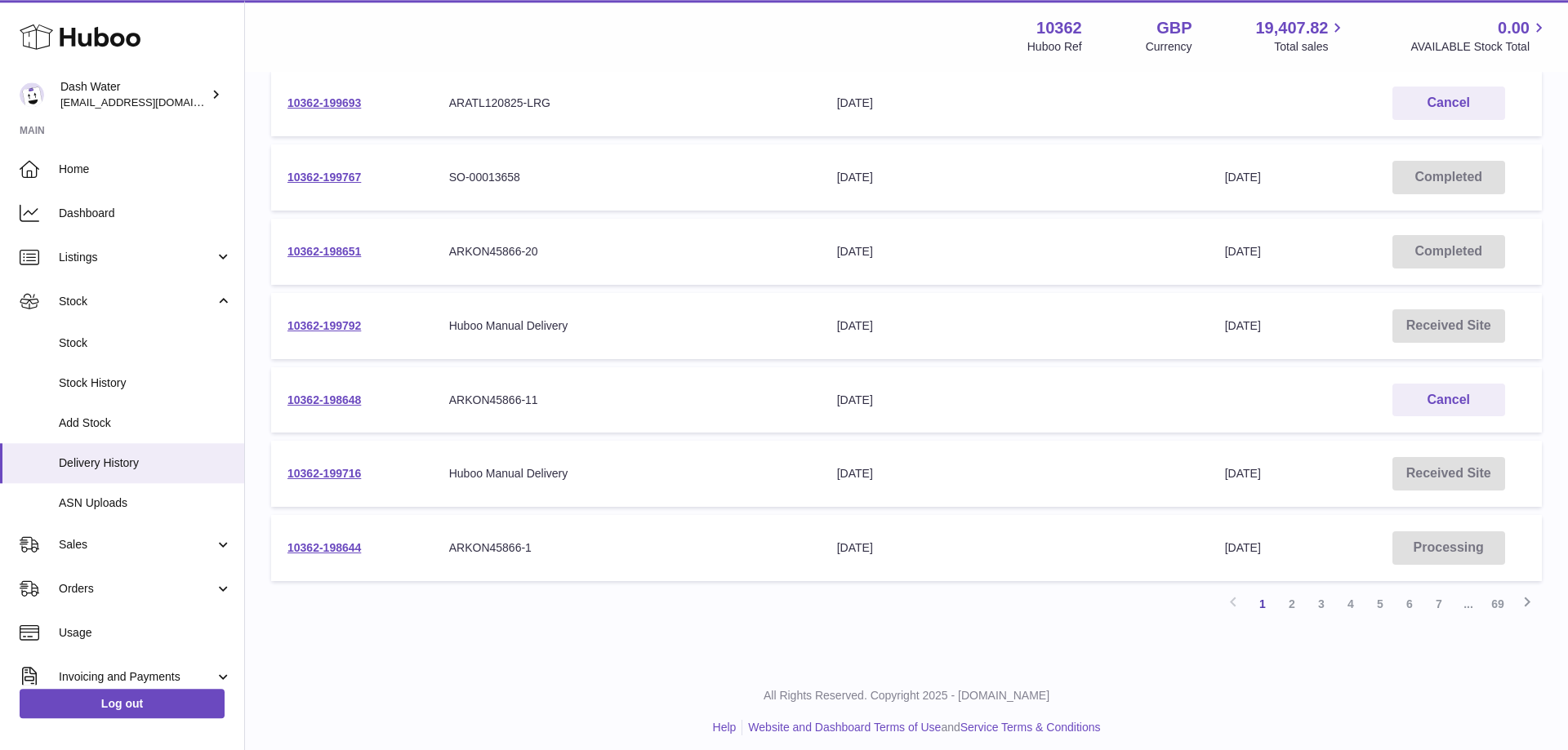
scroll to position [485, 0]
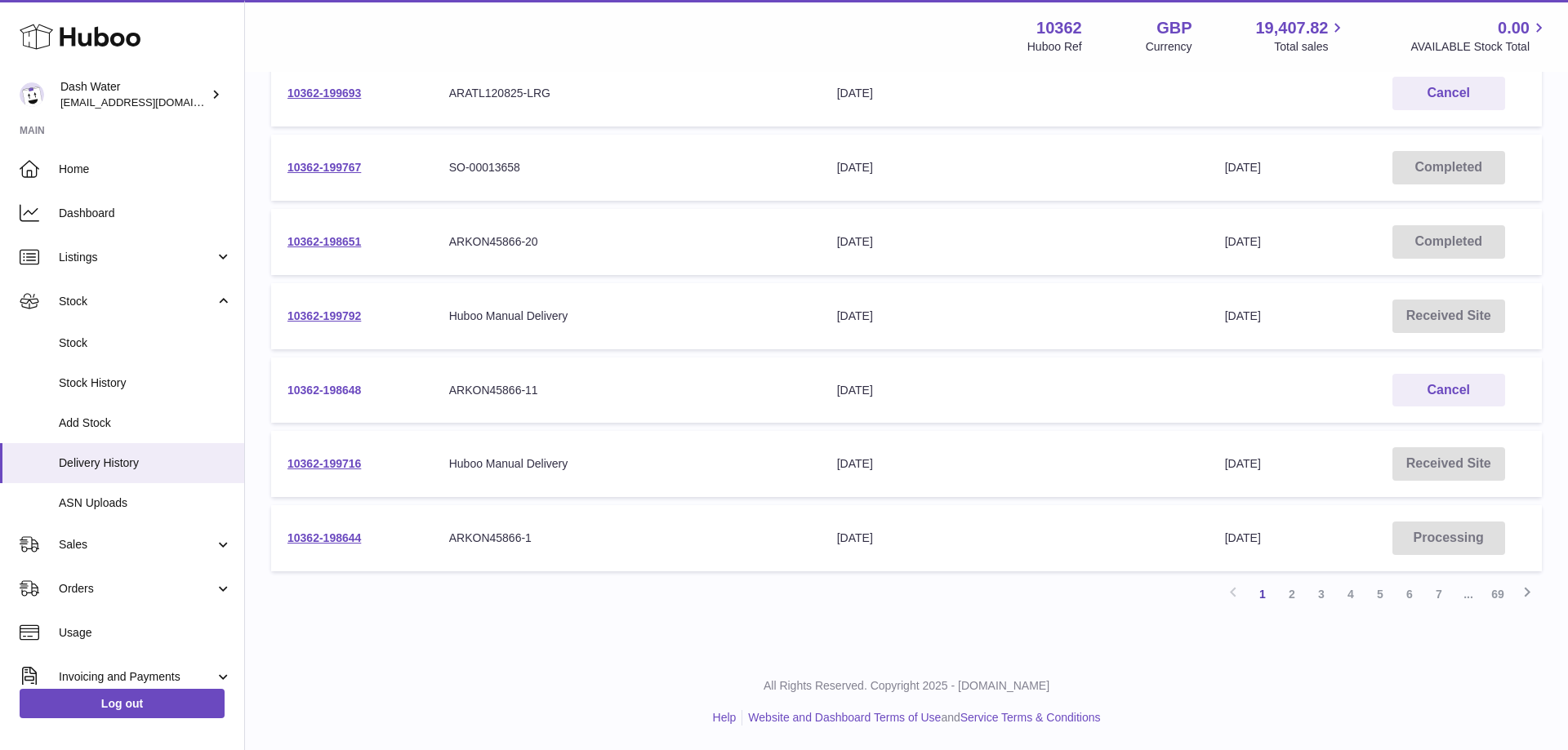
click at [343, 389] on link "10362-198648" at bounding box center [324, 390] width 73 height 13
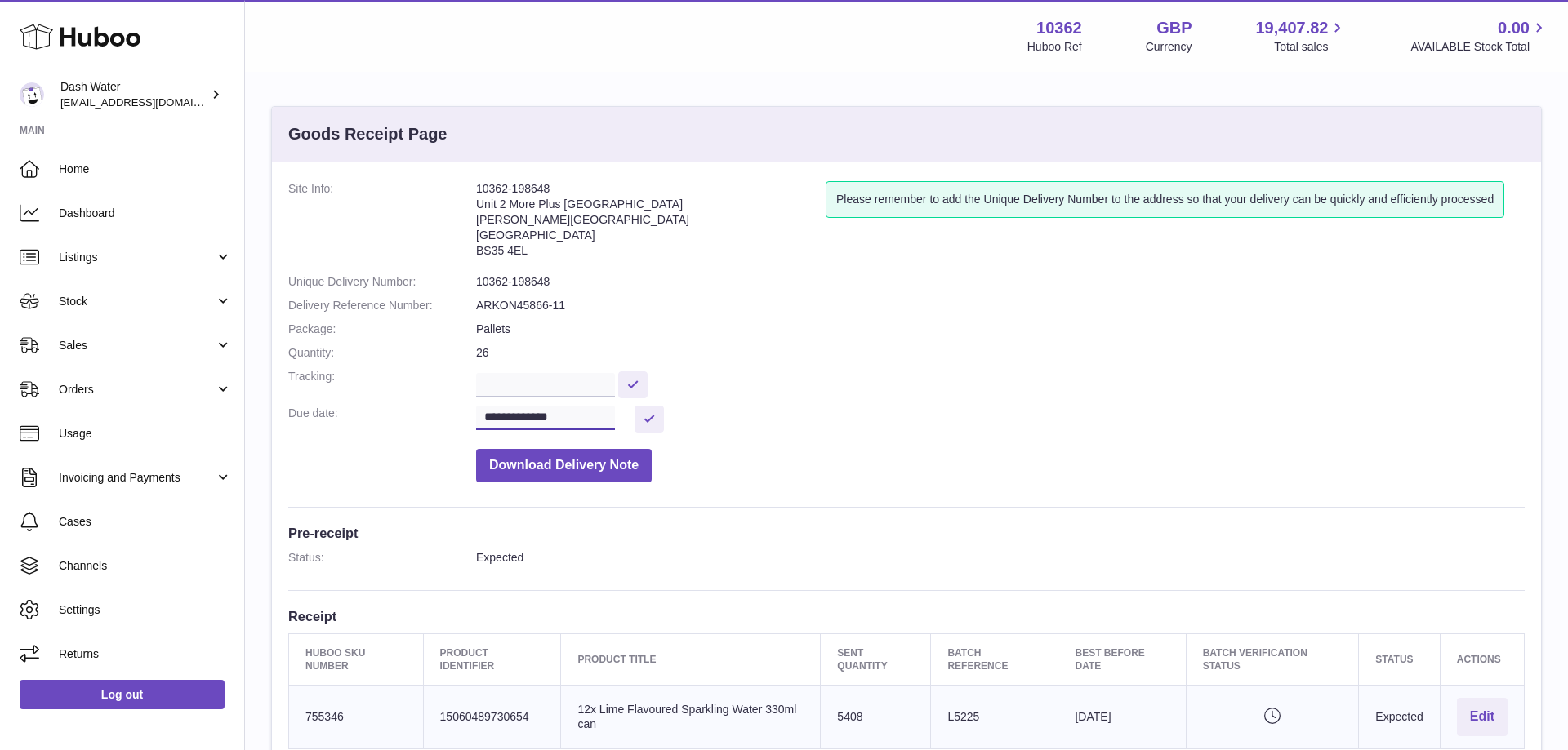
click at [580, 414] on input "**********" at bounding box center [545, 418] width 139 height 25
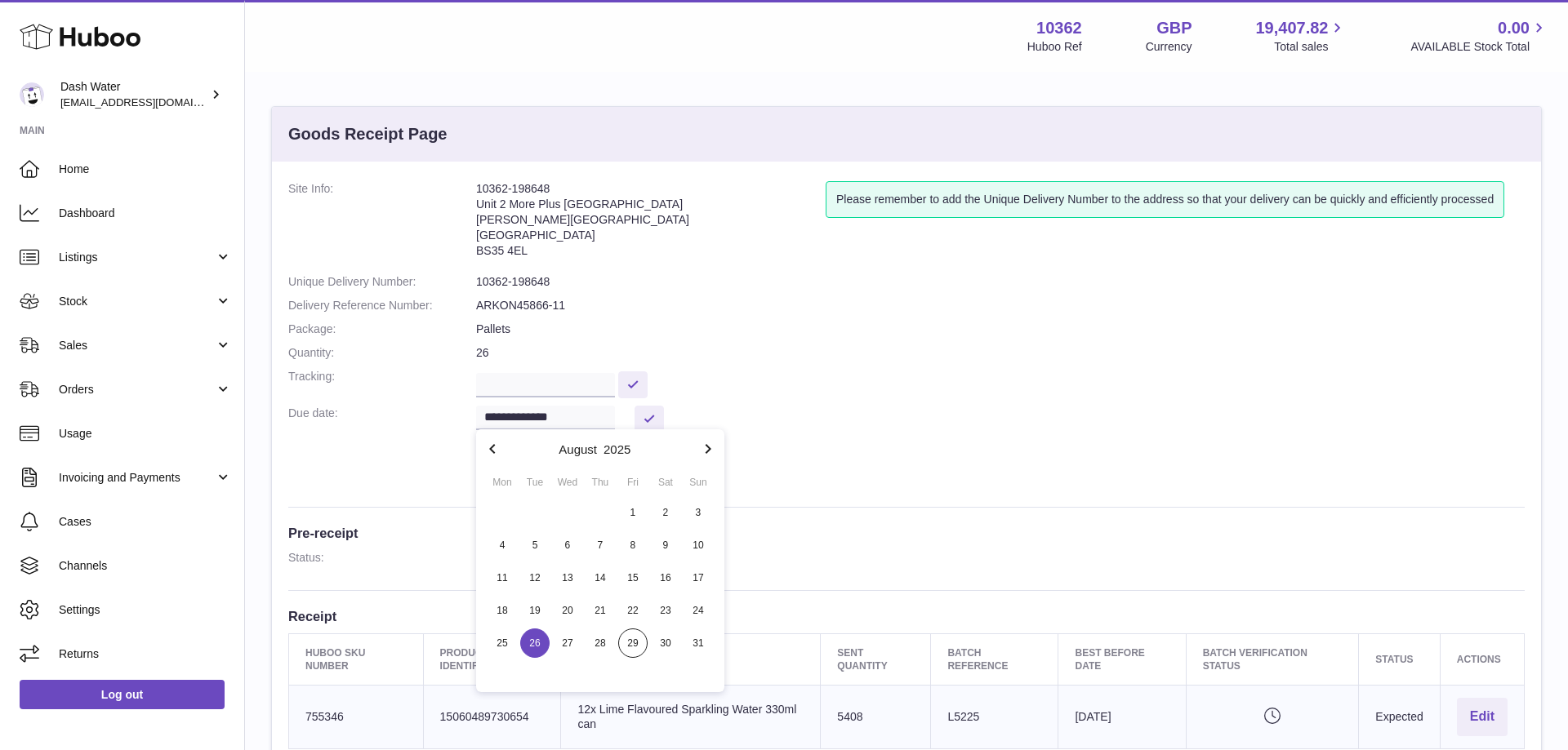
click at [711, 443] on icon "button" at bounding box center [708, 449] width 20 height 20
click at [570, 511] on span "3" at bounding box center [567, 513] width 30 height 30
type input "**********"
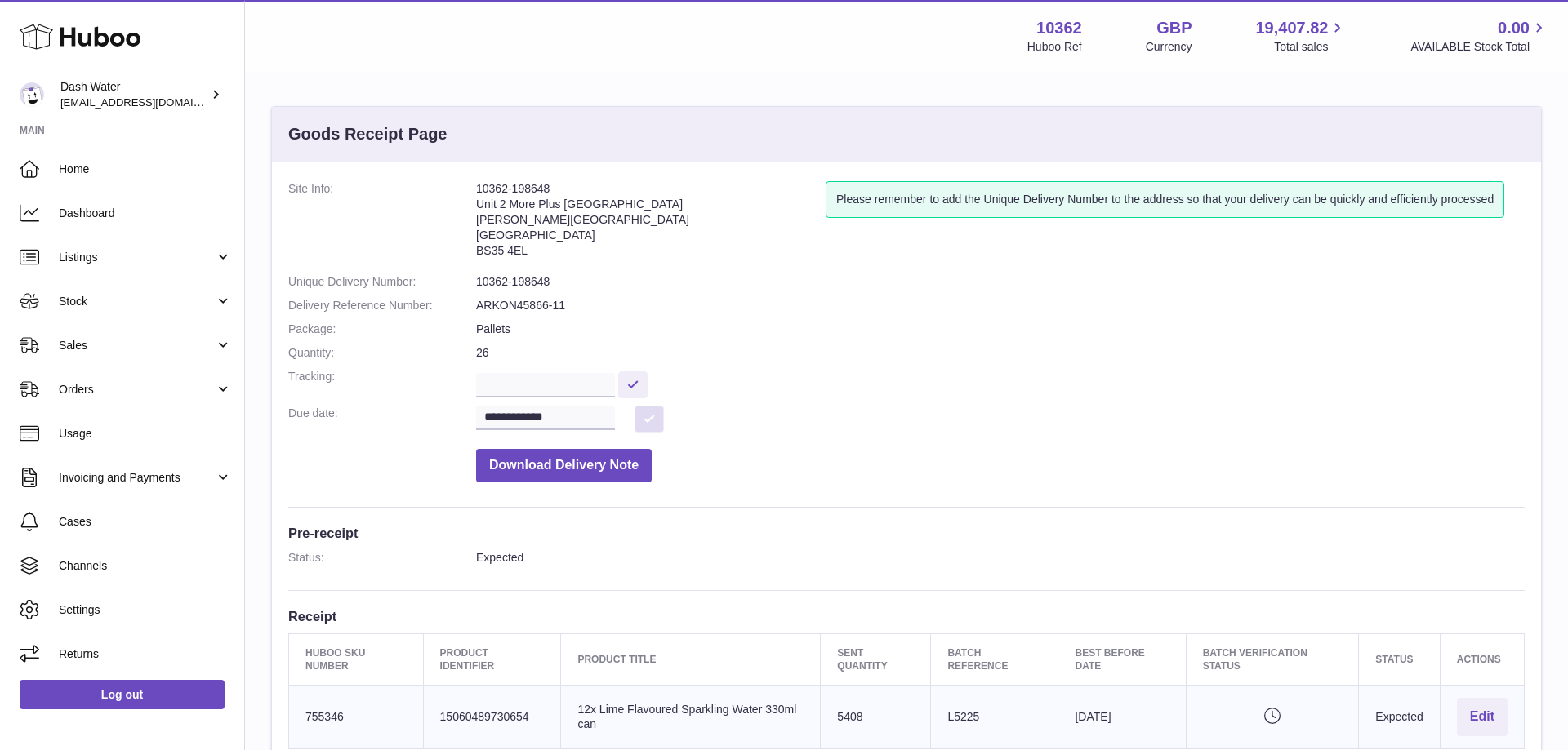
click at [651, 419] on button at bounding box center [649, 419] width 30 height 27
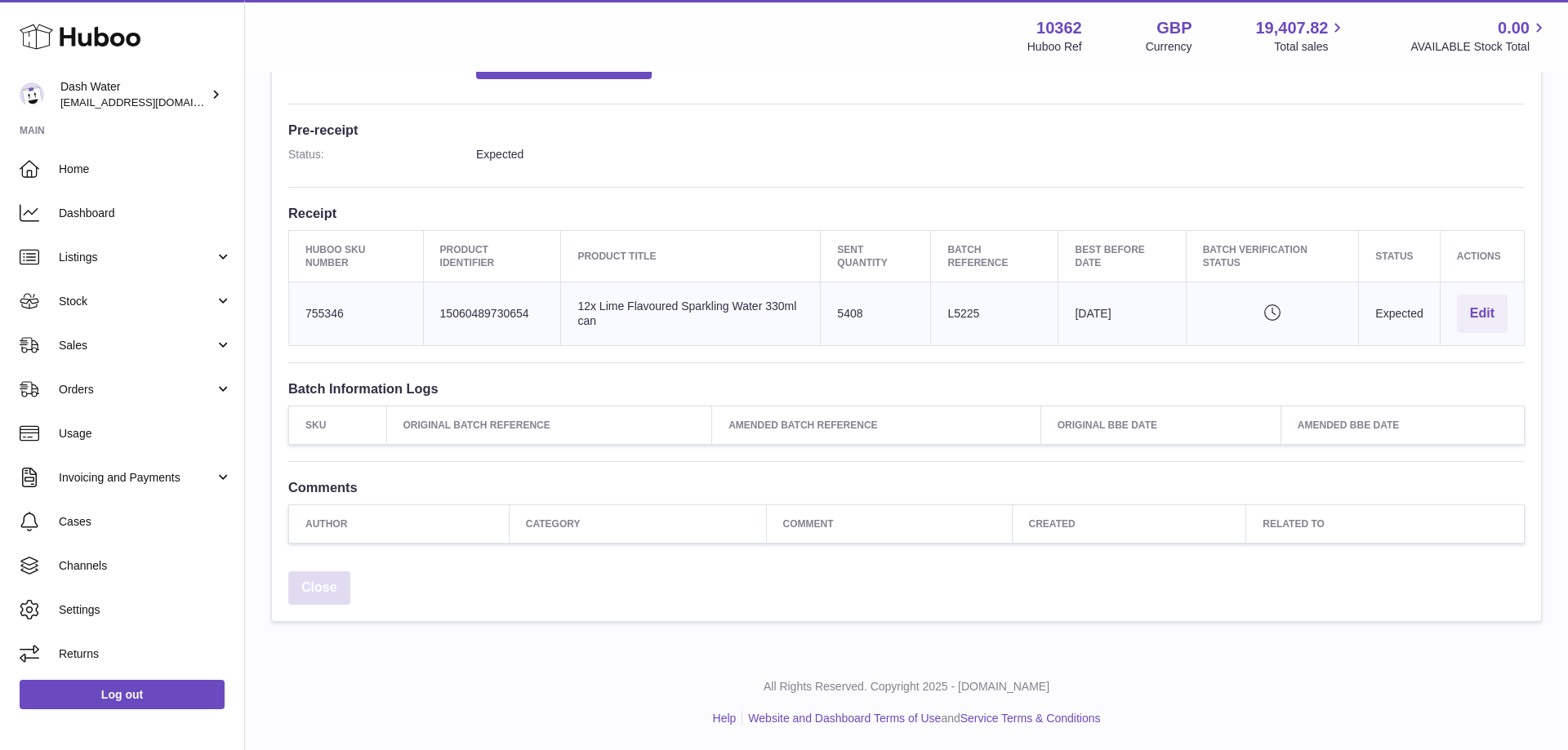
click at [310, 586] on link "Close" at bounding box center [319, 588] width 62 height 34
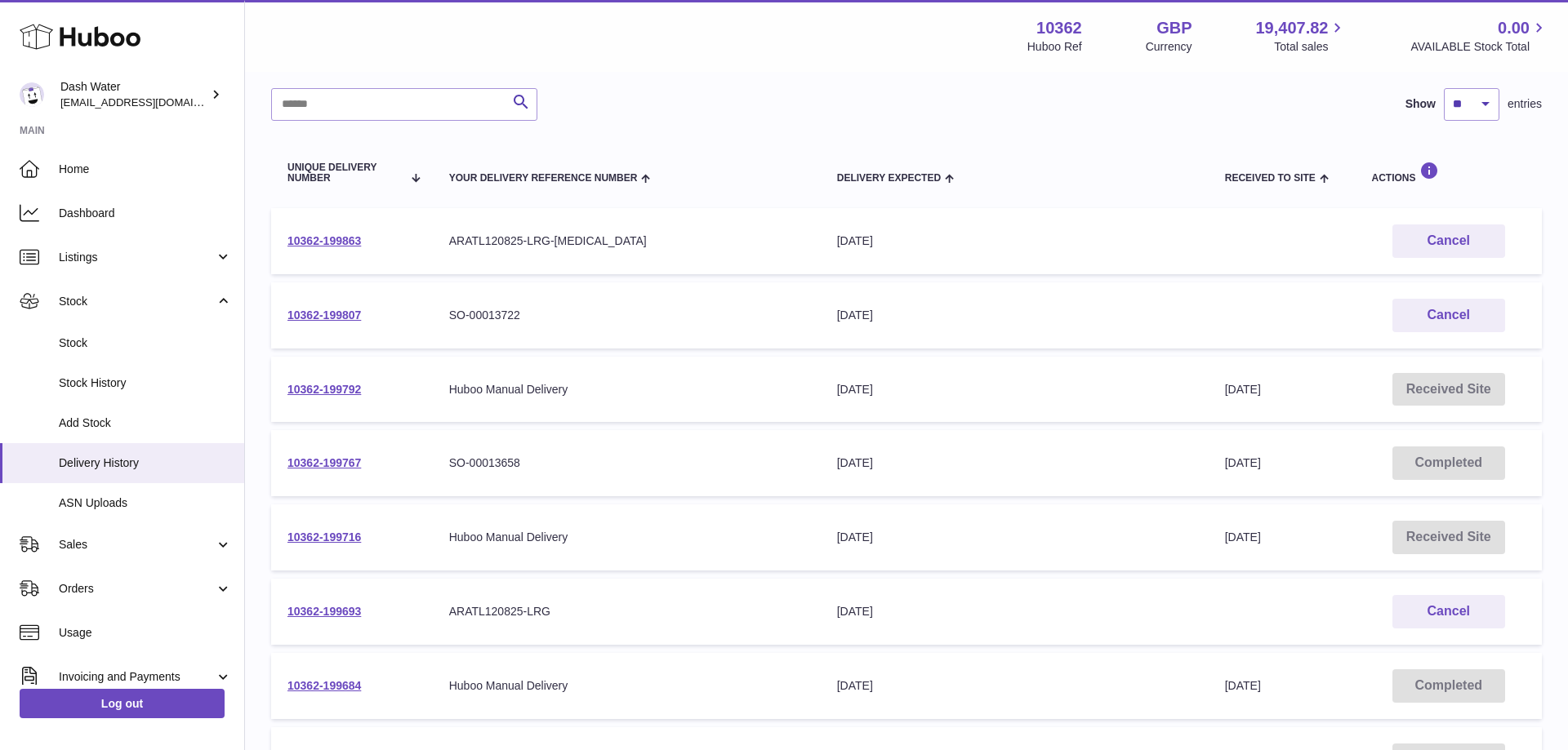
scroll to position [83, 0]
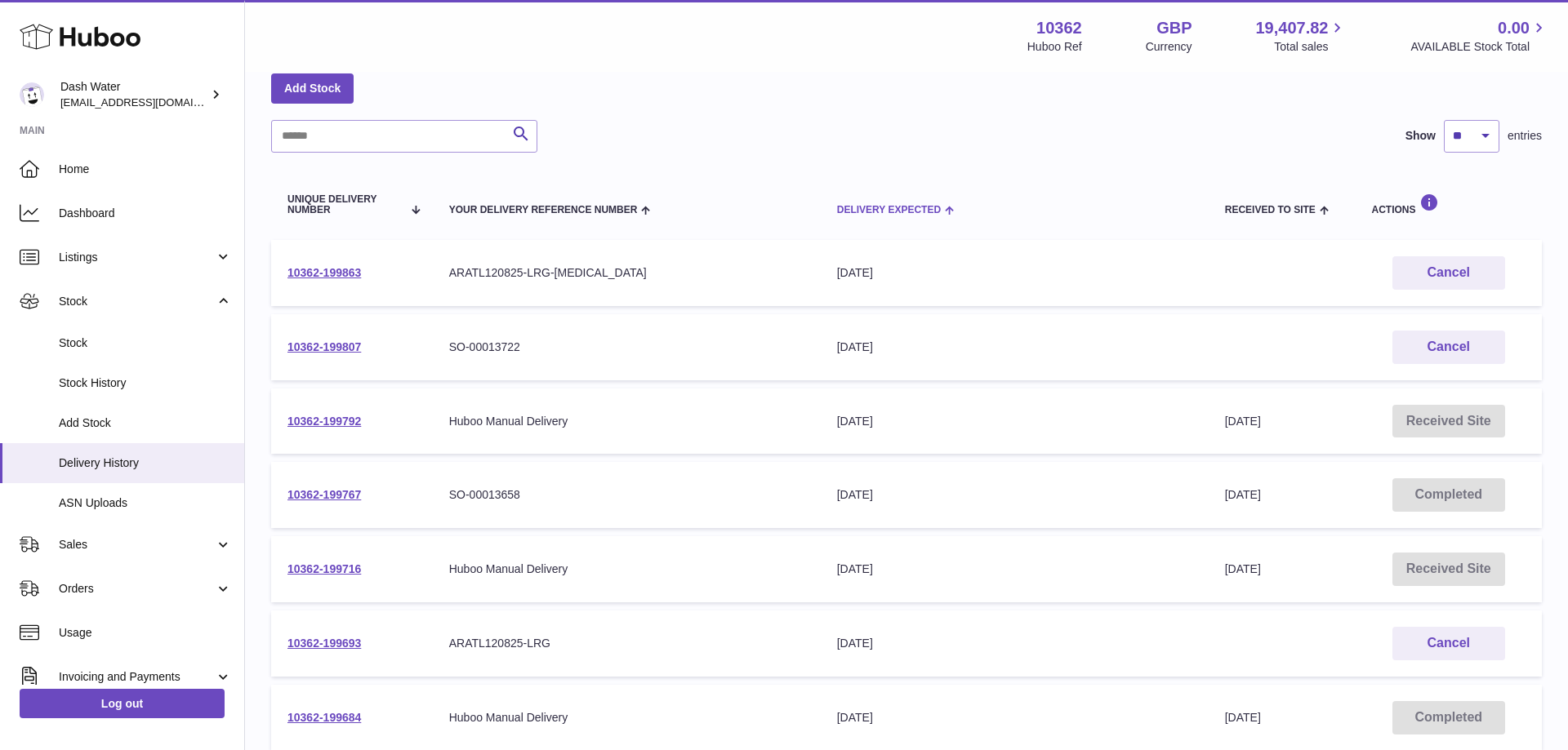
click at [859, 207] on span "Delivery Expected" at bounding box center [888, 210] width 104 height 11
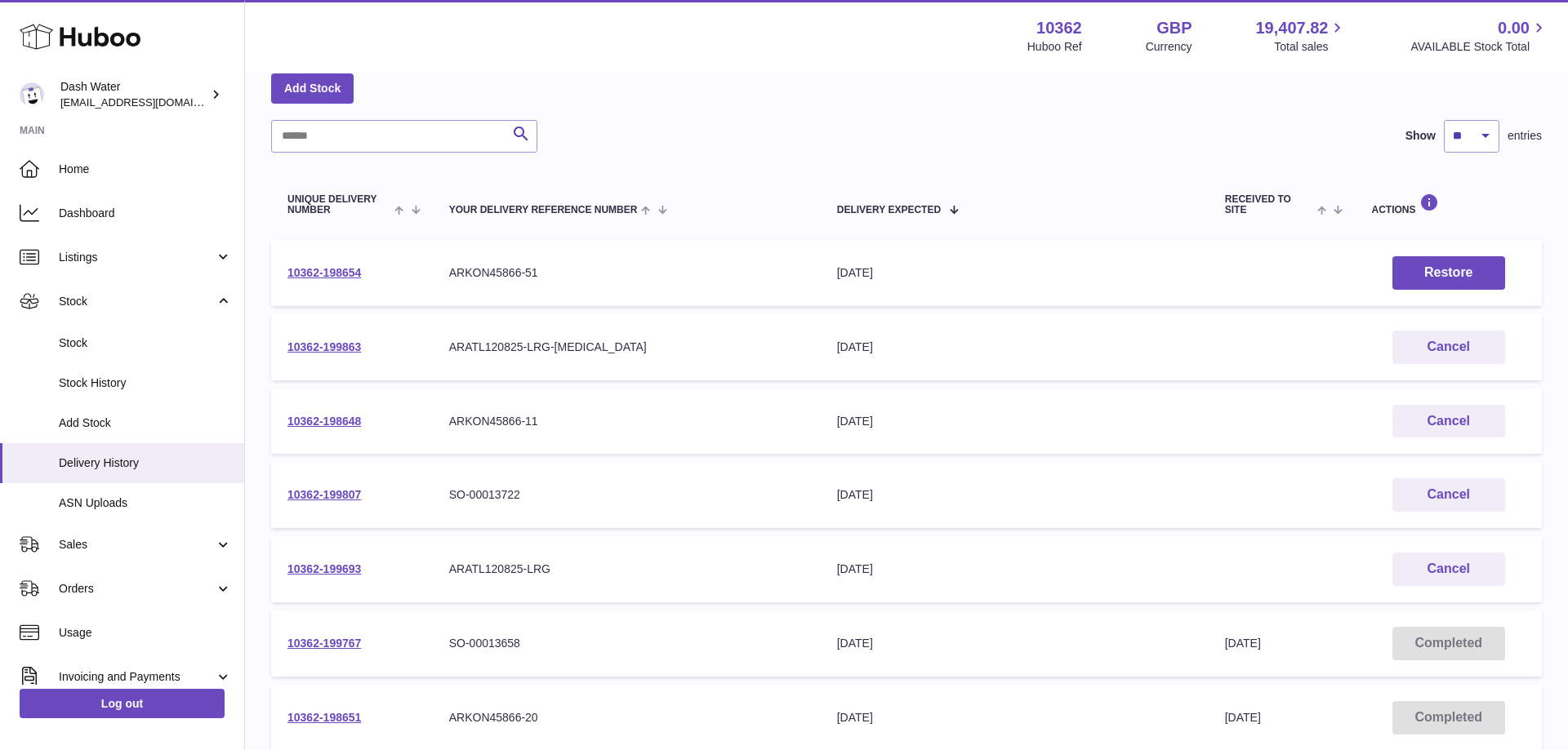
drag, startPoint x: 375, startPoint y: 425, endPoint x: 282, endPoint y: 425, distance: 93.0
click at [282, 425] on td "10362-198648" at bounding box center [351, 422] width 161 height 66
copy link "10362-198648"
